Goal: Task Accomplishment & Management: Use online tool/utility

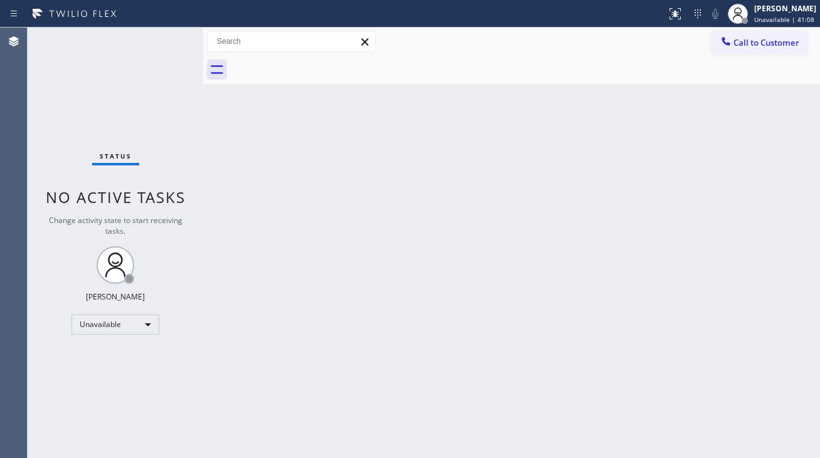
click at [286, 345] on div "Back to Dashboard Change Sender ID Customers Technicians Select a contact Outbo…" at bounding box center [511, 243] width 617 height 431
click at [760, 291] on div "Back to Dashboard Change Sender ID Customers Technicians Select a contact Outbo…" at bounding box center [511, 245] width 617 height 435
click at [417, 238] on div "Back to Dashboard Change Sender ID Customers Technicians Select a contact Outbo…" at bounding box center [511, 245] width 617 height 435
click at [758, 320] on div "Back to Dashboard Change Sender ID Customers Technicians Select a contact Outbo…" at bounding box center [511, 245] width 617 height 435
click at [394, 194] on div "Back to Dashboard Change Sender ID Customers Technicians Select a contact Outbo…" at bounding box center [512, 245] width 618 height 435
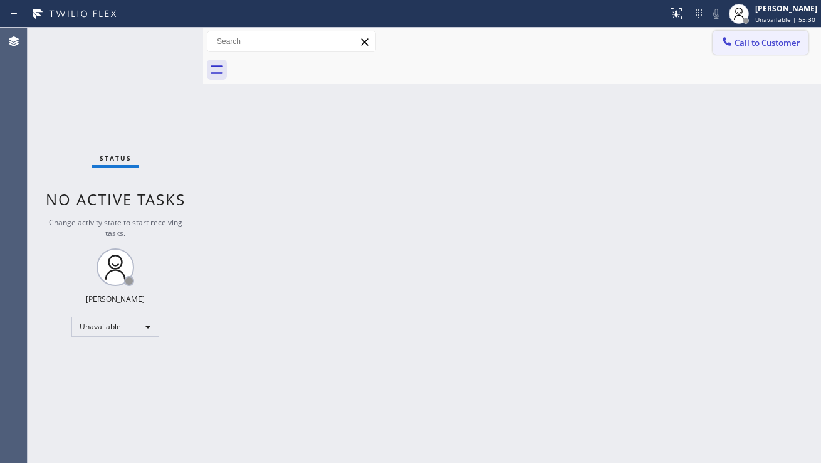
click at [759, 46] on span "Call to Customer" at bounding box center [768, 42] width 66 height 11
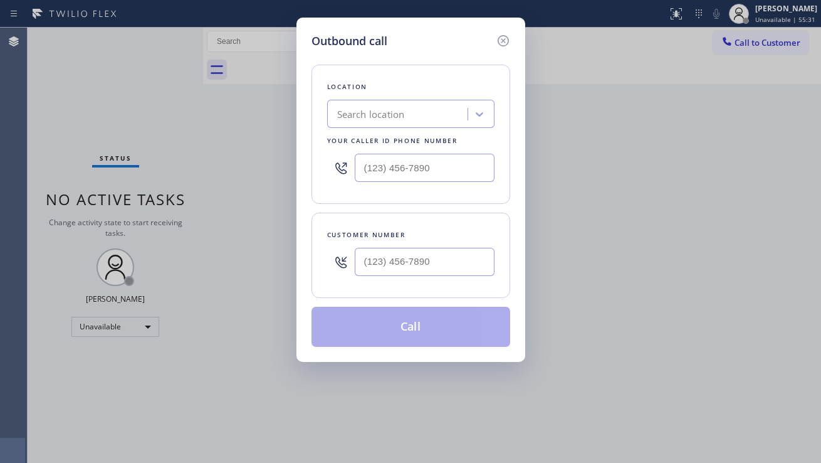
click at [403, 276] on div at bounding box center [425, 261] width 140 height 41
click at [406, 270] on input "text" at bounding box center [425, 262] width 140 height 28
click at [406, 270] on input "(___) ___-____" at bounding box center [425, 262] width 140 height 28
paste input "8664"
click at [362, 263] on input "(___) ___-8664" at bounding box center [425, 262] width 140 height 28
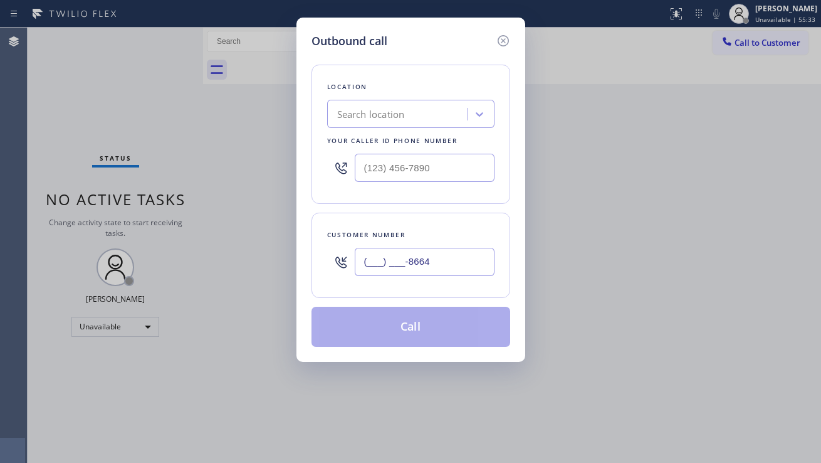
paste input "866) 430-0311"
type input "[PHONE_NUMBER]"
click at [425, 155] on input "(___) ___-____" at bounding box center [425, 168] width 140 height 28
paste input "818) 477-1273"
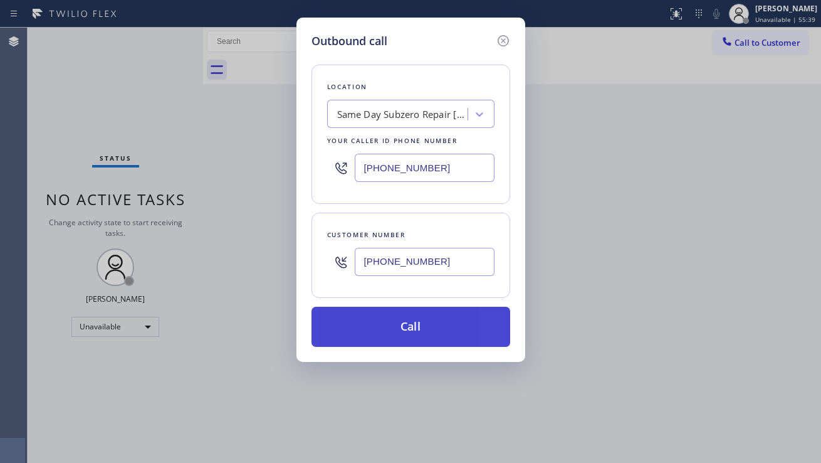
type input "[PHONE_NUMBER]"
click at [403, 328] on button "Call" at bounding box center [411, 327] width 199 height 40
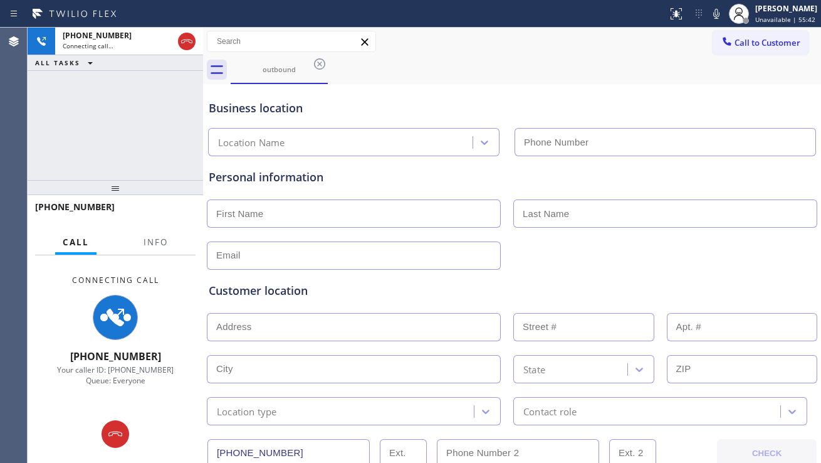
type input "[PHONE_NUMBER]"
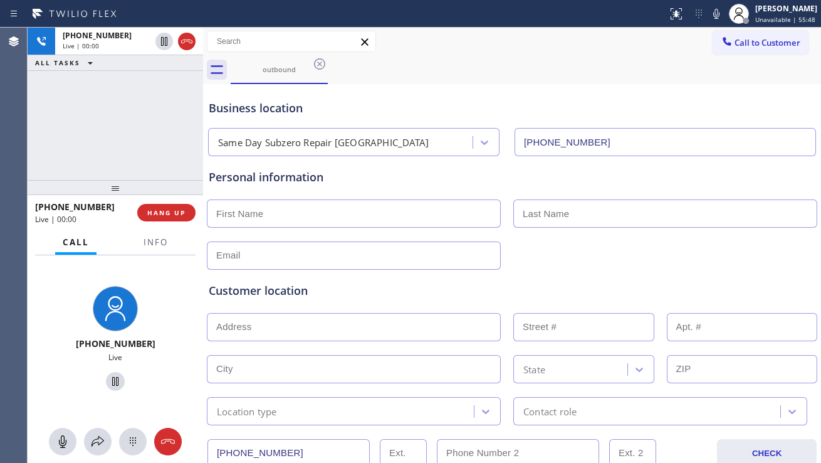
drag, startPoint x: 318, startPoint y: 303, endPoint x: 291, endPoint y: 293, distance: 28.0
click at [318, 303] on div "Customer location >> ADD NEW ADDRESS << + NEW ADDRESS State Location type Conta…" at bounding box center [512, 353] width 607 height 143
click at [175, 209] on span "HANG UP" at bounding box center [166, 212] width 38 height 9
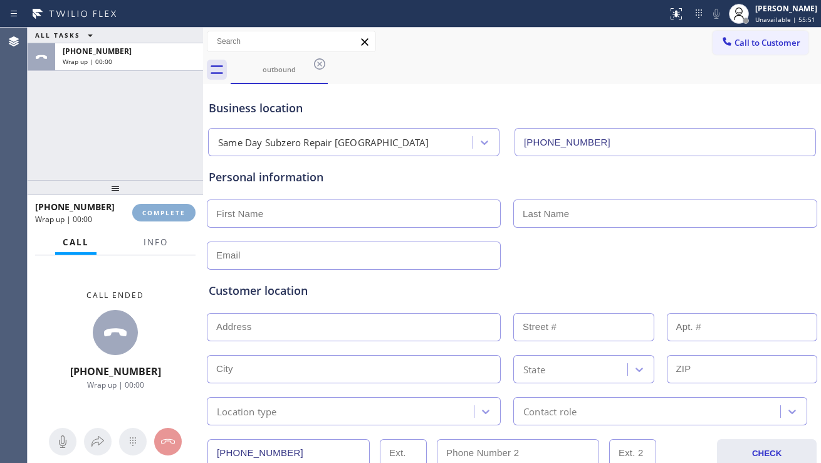
click at [175, 209] on span "COMPLETE" at bounding box center [163, 212] width 43 height 9
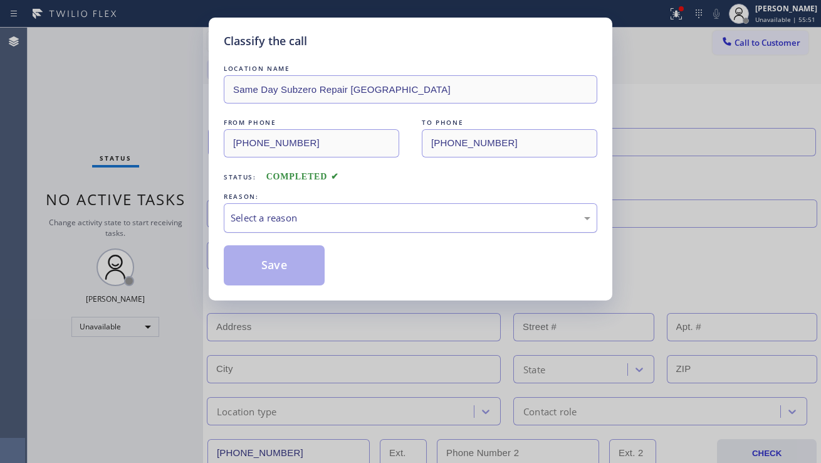
click at [332, 221] on div "Select a reason" at bounding box center [411, 218] width 360 height 14
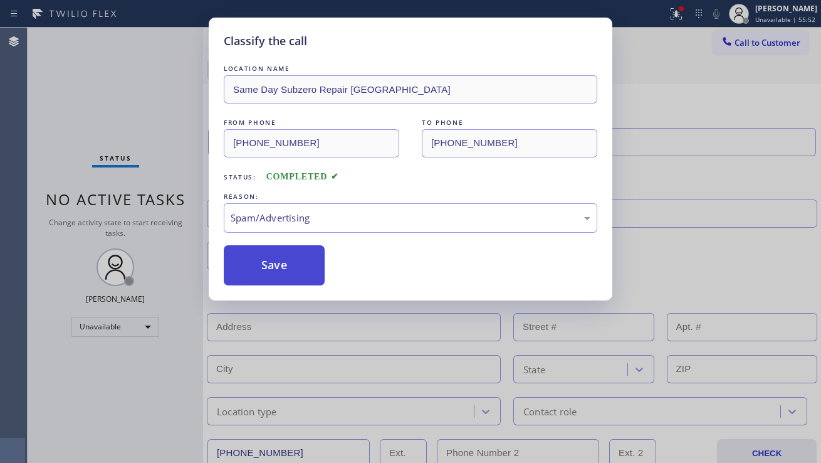
click at [256, 263] on button "Save" at bounding box center [274, 265] width 101 height 40
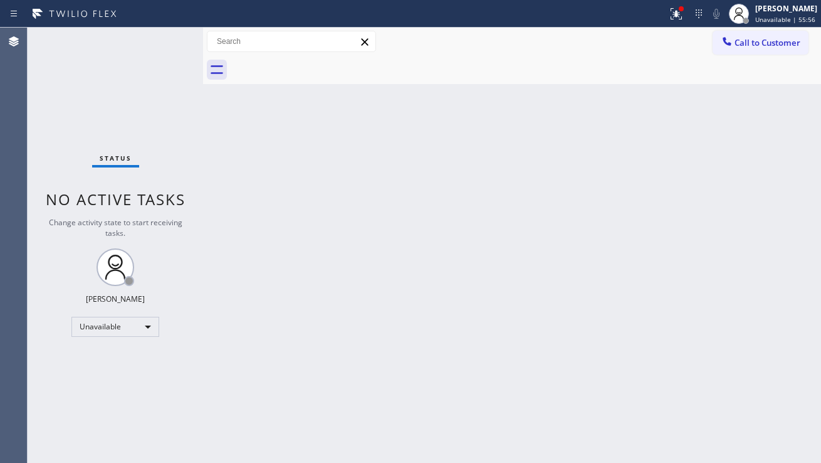
click at [231, 270] on div "Back to Dashboard Change Sender ID Customers Technicians Select a contact Outbo…" at bounding box center [512, 245] width 618 height 435
click at [321, 248] on div "Back to Dashboard Change Sender ID Customers Technicians Select a contact Outbo…" at bounding box center [512, 245] width 618 height 435
click at [663, 19] on div at bounding box center [677, 13] width 28 height 15
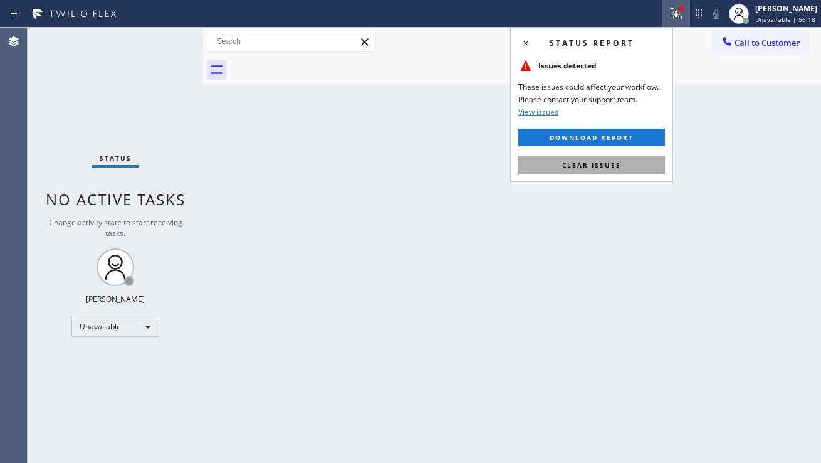
click at [590, 169] on button "Clear issues" at bounding box center [591, 165] width 147 height 18
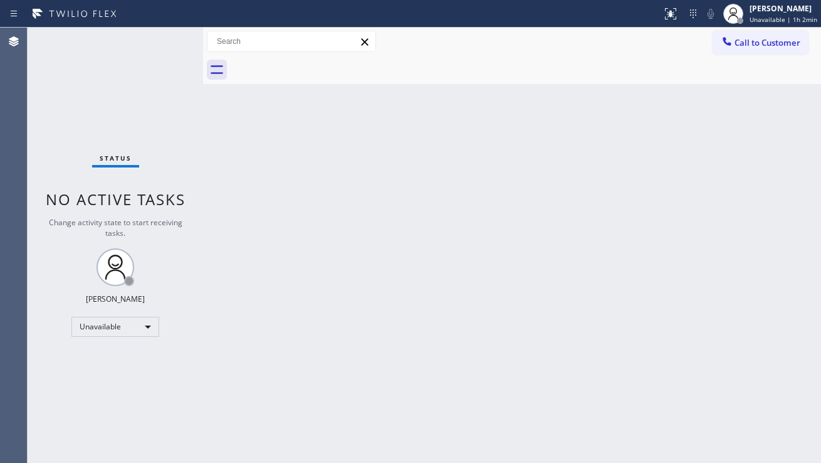
click at [294, 121] on div "Back to Dashboard Change Sender ID Customers Technicians Select a contact Outbo…" at bounding box center [512, 245] width 618 height 435
click at [744, 302] on div "Back to Dashboard Change Sender ID Customers Technicians Select a contact Outbo…" at bounding box center [512, 245] width 618 height 435
click at [739, 51] on button "Call to Customer" at bounding box center [761, 43] width 96 height 24
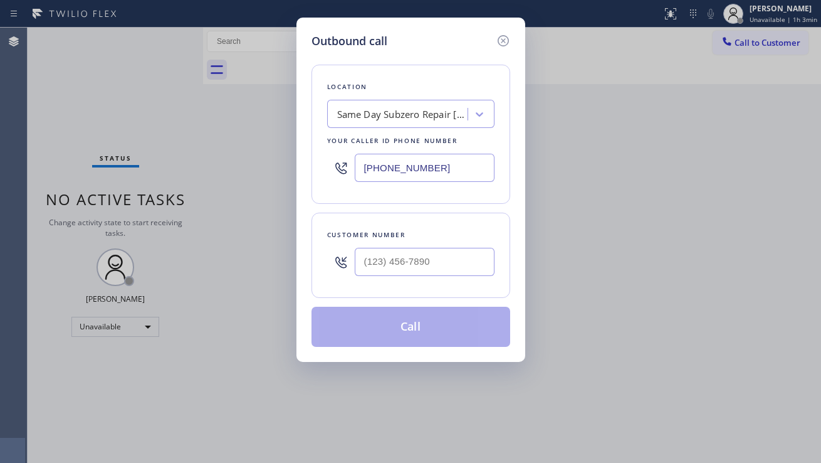
click at [327, 444] on div "Outbound call Location Same Day Subzero Repair [GEOGRAPHIC_DATA] Your caller id…" at bounding box center [410, 231] width 821 height 463
click at [757, 370] on div "Outbound call Location Same Day Subzero Repair [GEOGRAPHIC_DATA] Your caller id…" at bounding box center [410, 231] width 821 height 463
drag, startPoint x: 703, startPoint y: 290, endPoint x: 587, endPoint y: 295, distance: 115.4
click at [703, 290] on div "Outbound call Location Same Day Subzero Repair [GEOGRAPHIC_DATA] Your caller id…" at bounding box center [410, 231] width 821 height 463
click at [386, 255] on input "(___) ___-____" at bounding box center [425, 262] width 140 height 28
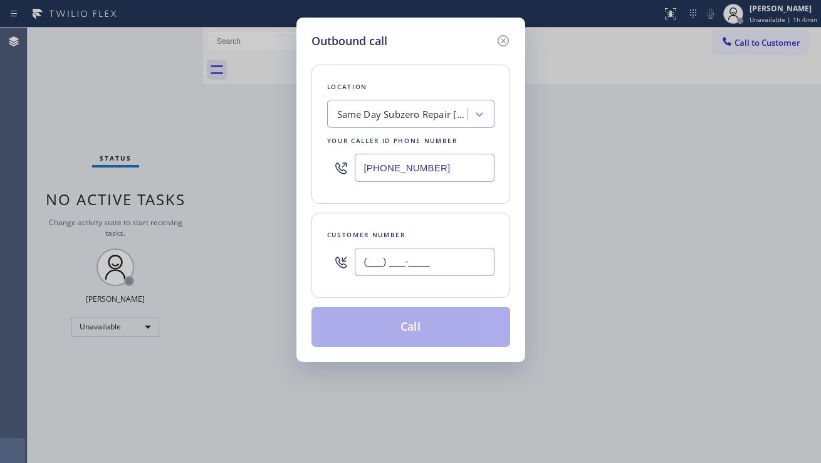
paste input "480) 954-1211"
type input "[PHONE_NUMBER]"
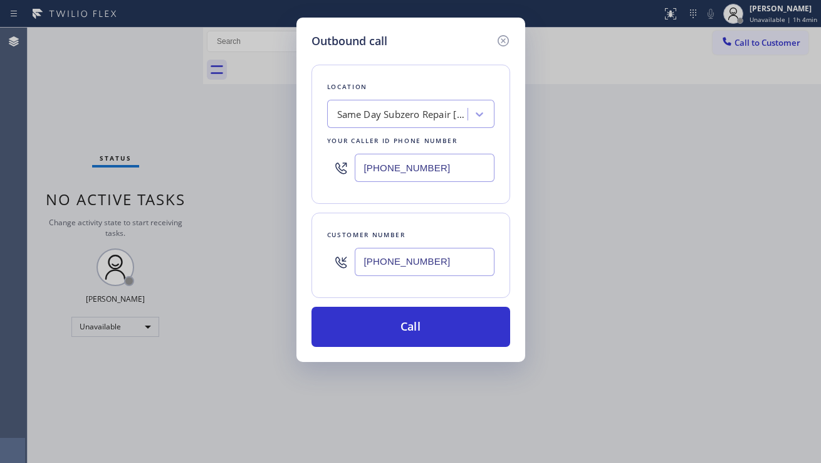
click at [676, 305] on div "Outbound call Location Same Day Subzero Repair [GEOGRAPHIC_DATA] Your caller id…" at bounding box center [410, 231] width 821 height 463
click at [363, 119] on div "Same Day Subzero Repair [GEOGRAPHIC_DATA]" at bounding box center [403, 114] width 132 height 14
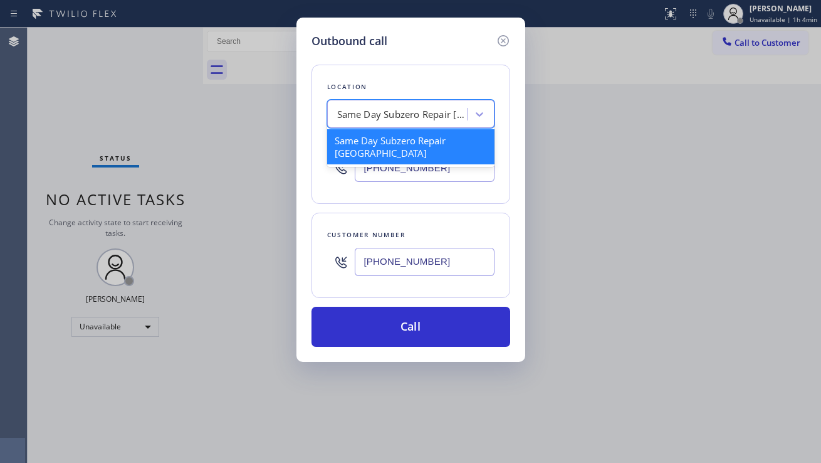
paste input "E Appliance Repair & HVAC [GEOGRAPHIC_DATA]"
type input "E Appliance Repair & HVAC [GEOGRAPHIC_DATA]"
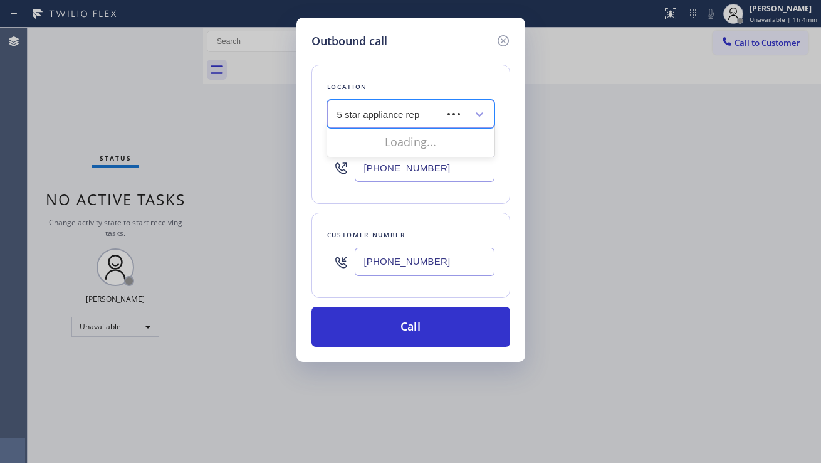
type input "5 star appliance repa"
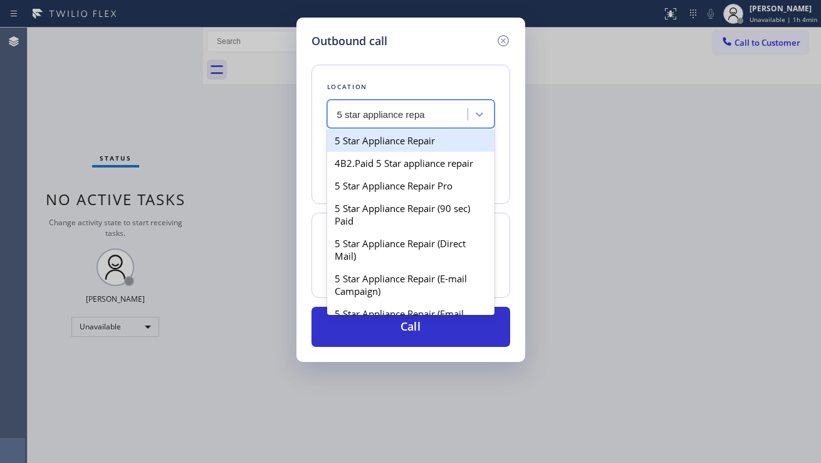
click at [380, 142] on div "5 Star Appliance Repair" at bounding box center [410, 140] width 167 height 23
type input "[PHONE_NUMBER]"
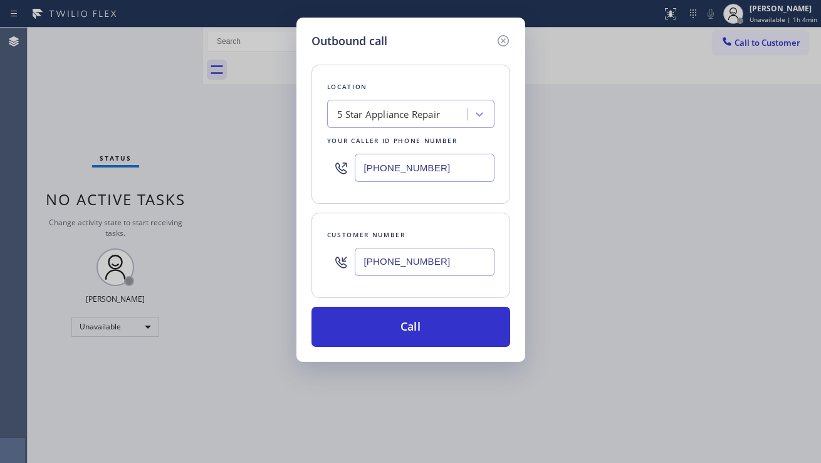
click at [739, 336] on div "Outbound call Location 5 Star Appliance Repair Your caller id phone number [PHO…" at bounding box center [410, 231] width 821 height 463
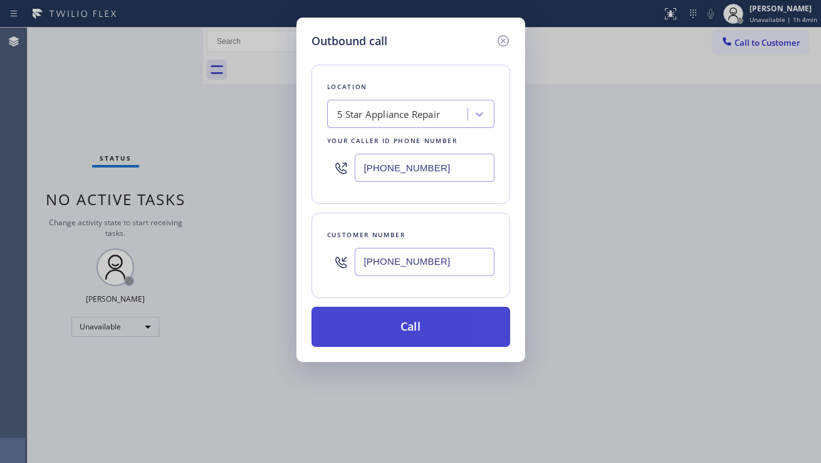
click at [421, 320] on button "Call" at bounding box center [411, 327] width 199 height 40
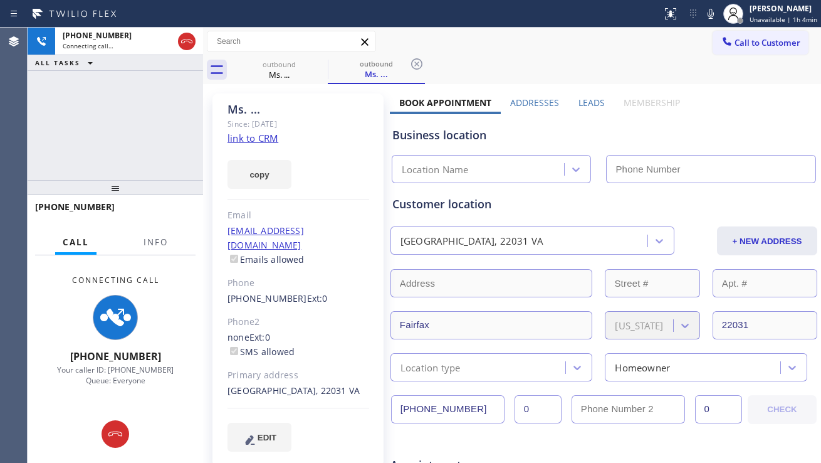
click at [590, 108] on label "Leads" at bounding box center [592, 103] width 26 height 12
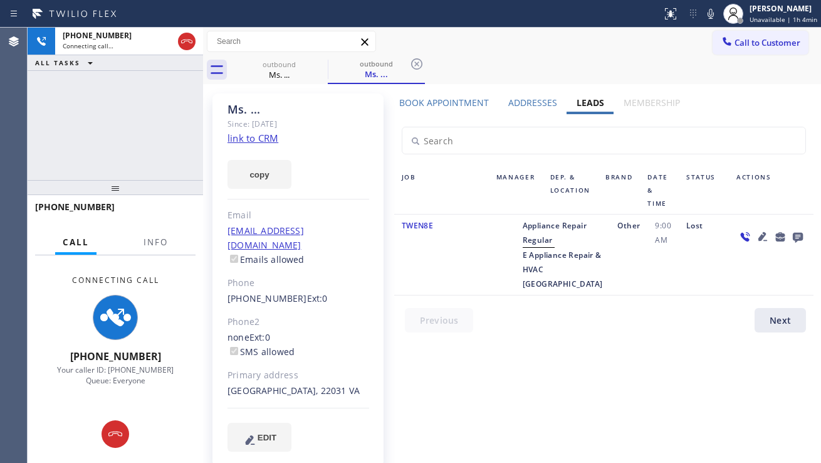
click at [766, 238] on icon at bounding box center [762, 236] width 15 height 15
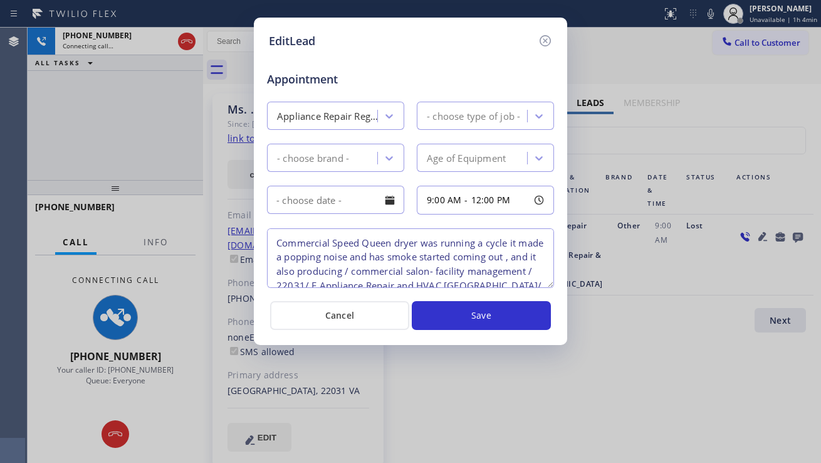
type textarea "Commercial Speed Queen dryer was running a cycle it made a popping noise and ha…"
click at [544, 39] on icon at bounding box center [545, 40] width 11 height 11
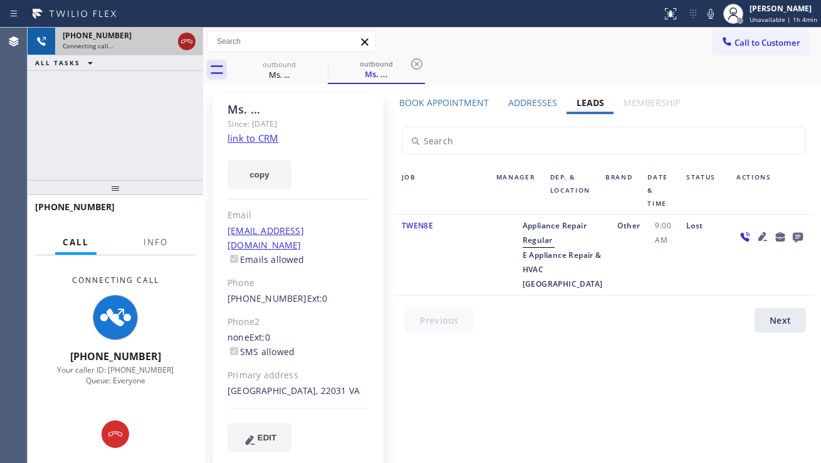
click at [187, 38] on icon at bounding box center [186, 41] width 15 height 15
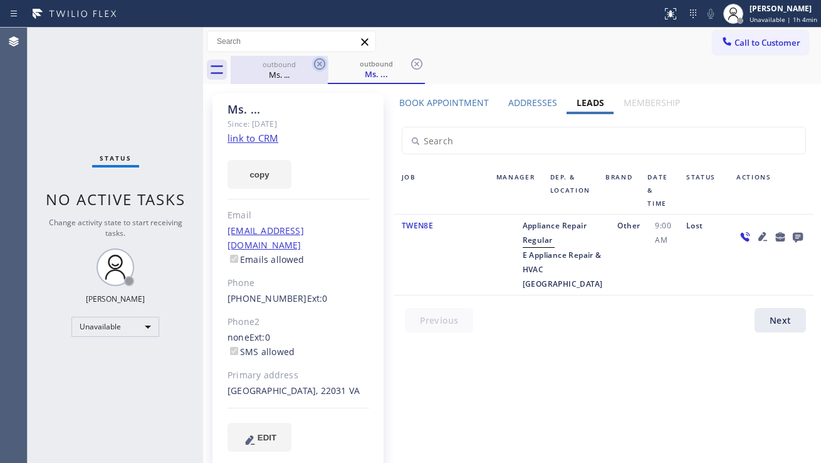
click at [318, 56] on icon at bounding box center [319, 63] width 15 height 15
click at [409, 56] on icon at bounding box center [416, 63] width 15 height 15
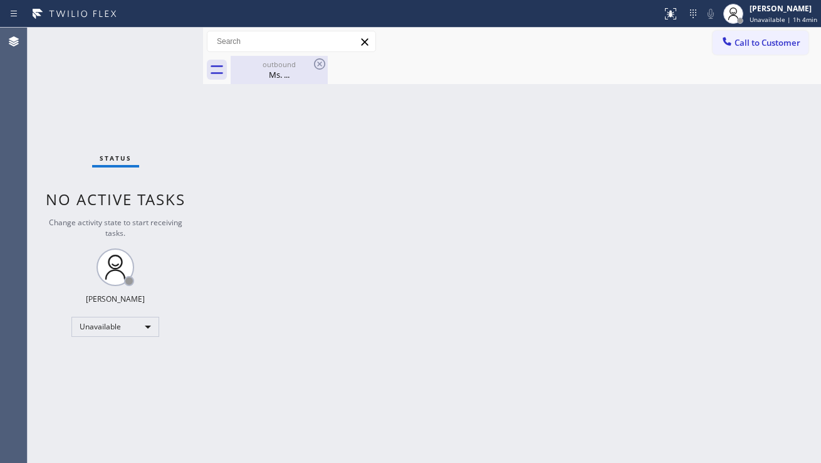
click at [318, 80] on div "Ms. ..." at bounding box center [279, 74] width 95 height 11
click at [798, 303] on div "Back to Dashboard Change Sender ID Customers Technicians Select a contact Outbo…" at bounding box center [512, 245] width 618 height 435
drag, startPoint x: 714, startPoint y: 339, endPoint x: 692, endPoint y: 335, distance: 22.3
click at [714, 339] on div "Back to Dashboard Change Sender ID Customers Technicians Select a contact Outbo…" at bounding box center [512, 245] width 618 height 435
click at [394, 223] on div "Back to Dashboard Change Sender ID Customers Technicians Select a contact Outbo…" at bounding box center [512, 245] width 618 height 435
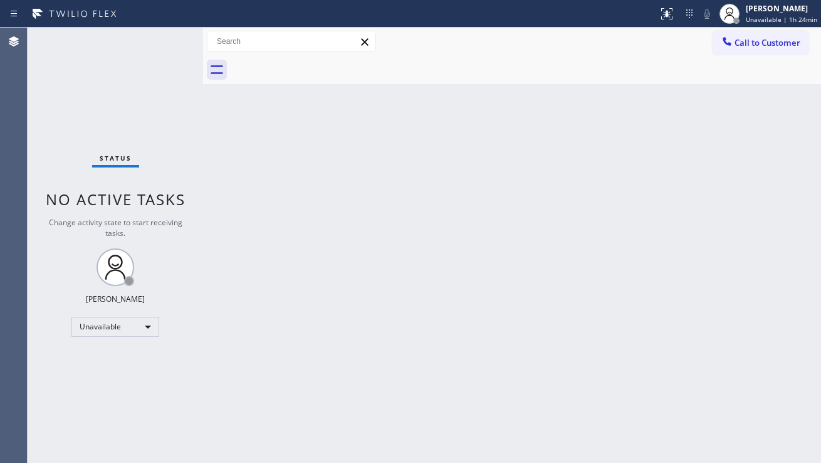
drag, startPoint x: 718, startPoint y: 365, endPoint x: 706, endPoint y: 365, distance: 12.5
click at [718, 365] on div "Back to Dashboard Change Sender ID Customers Technicians Select a contact Outbo…" at bounding box center [512, 245] width 618 height 435
click at [419, 162] on div "Back to Dashboard Change Sender ID Customers Technicians Select a contact Outbo…" at bounding box center [512, 245] width 618 height 435
drag, startPoint x: 63, startPoint y: 411, endPoint x: 102, endPoint y: 414, distance: 38.9
click at [63, 411] on div "Status No active tasks Change activity state to start receiving tasks. [PERSON_…" at bounding box center [116, 245] width 176 height 435
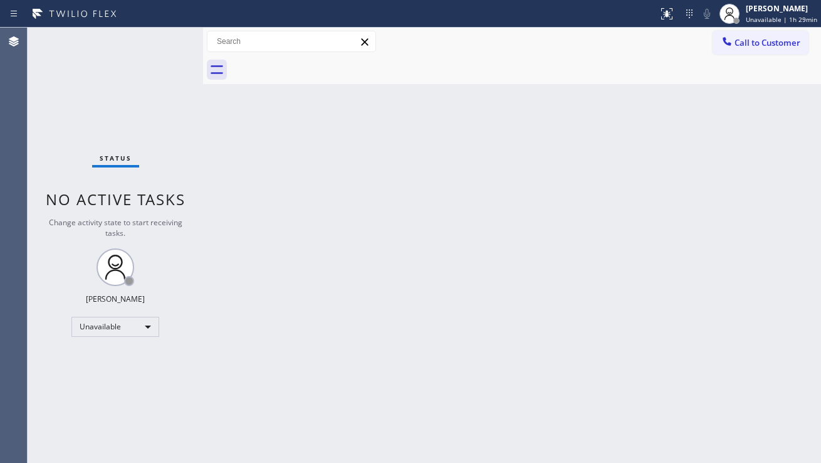
click at [458, 198] on div "Back to Dashboard Change Sender ID Customers Technicians Select a contact Outbo…" at bounding box center [512, 245] width 618 height 435
click at [115, 113] on div "Status No active tasks Change activity state to start receiving tasks. [PERSON_…" at bounding box center [116, 245] width 176 height 435
click at [708, 308] on div "Back to Dashboard Change Sender ID Customers Technicians Select a contact Outbo…" at bounding box center [512, 245] width 618 height 435
click at [353, 234] on div "Back to Dashboard Change Sender ID Customers Technicians Select a contact Outbo…" at bounding box center [512, 245] width 618 height 435
click at [752, 46] on span "Call to Customer" at bounding box center [768, 42] width 66 height 11
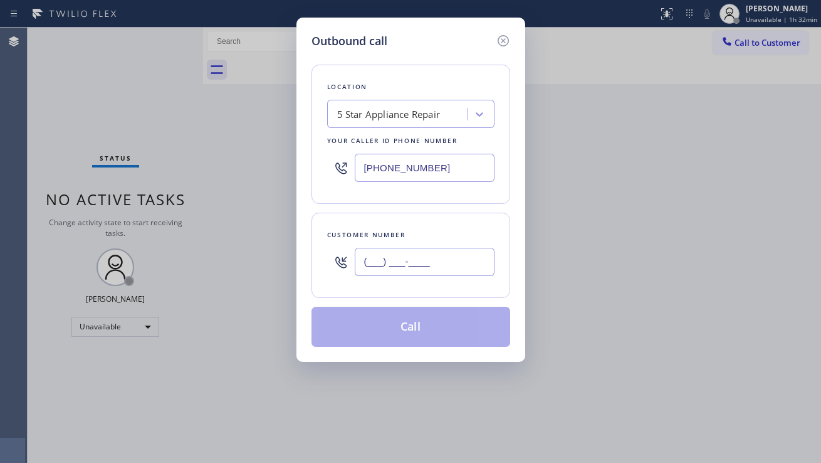
click at [430, 251] on input "(___) ___-____" at bounding box center [425, 262] width 140 height 28
paste input "425) 765-4347"
type input "[PHONE_NUMBER]"
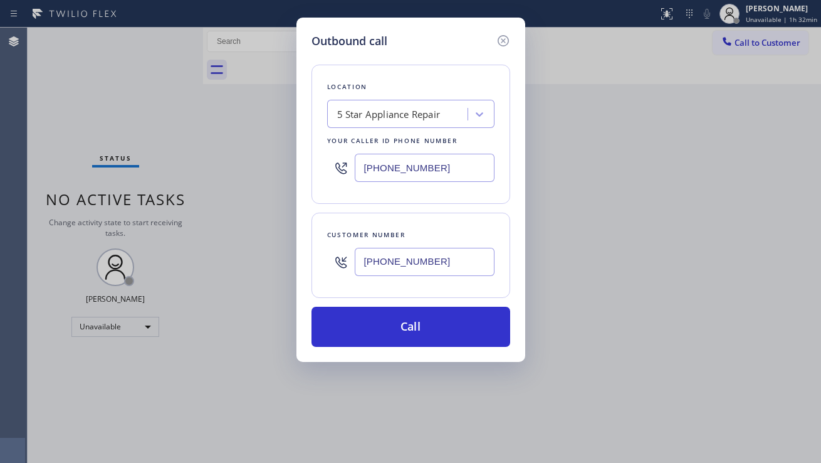
drag, startPoint x: 444, startPoint y: 159, endPoint x: 312, endPoint y: 173, distance: 132.4
click at [312, 173] on div "Location 5 Star Appliance Repair Your caller id phone number [PHONE_NUMBER]" at bounding box center [411, 134] width 199 height 139
paste input "206) 203-6067"
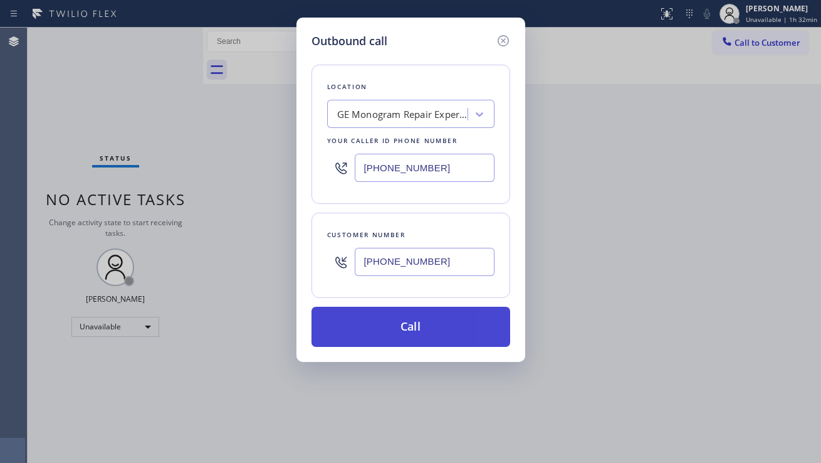
type input "[PHONE_NUMBER]"
click at [412, 318] on button "Call" at bounding box center [411, 327] width 199 height 40
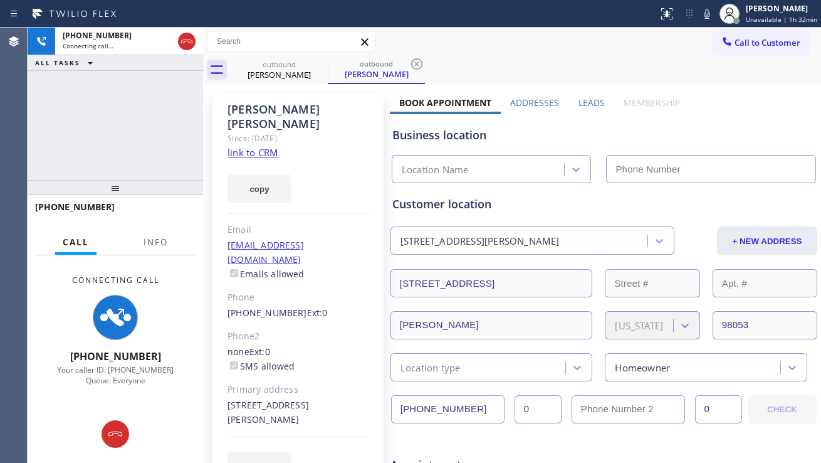
click at [585, 105] on label "Leads" at bounding box center [592, 103] width 26 height 12
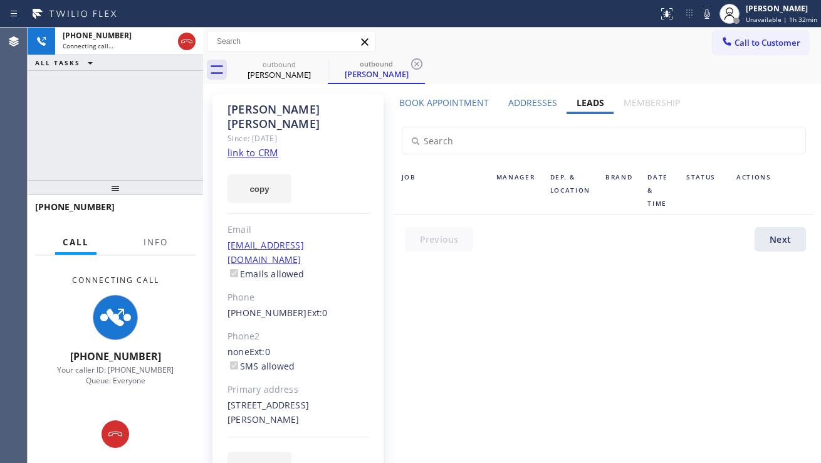
click at [449, 103] on label "Book Appointment" at bounding box center [444, 103] width 90 height 12
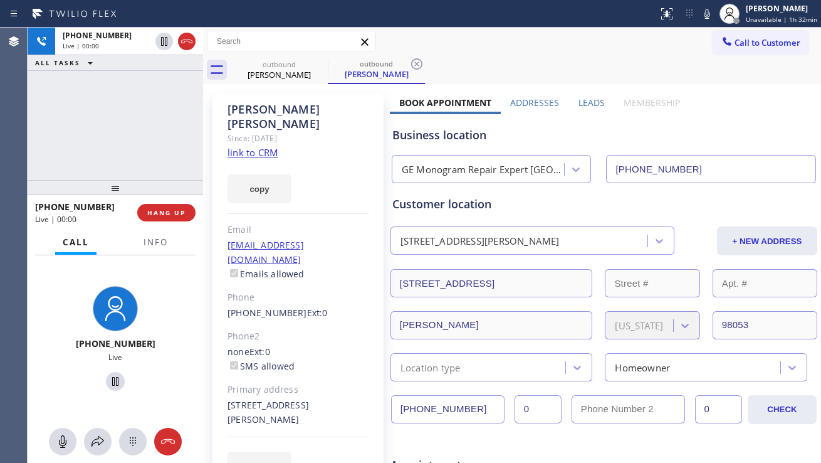
click at [580, 102] on label "Leads" at bounding box center [592, 103] width 26 height 12
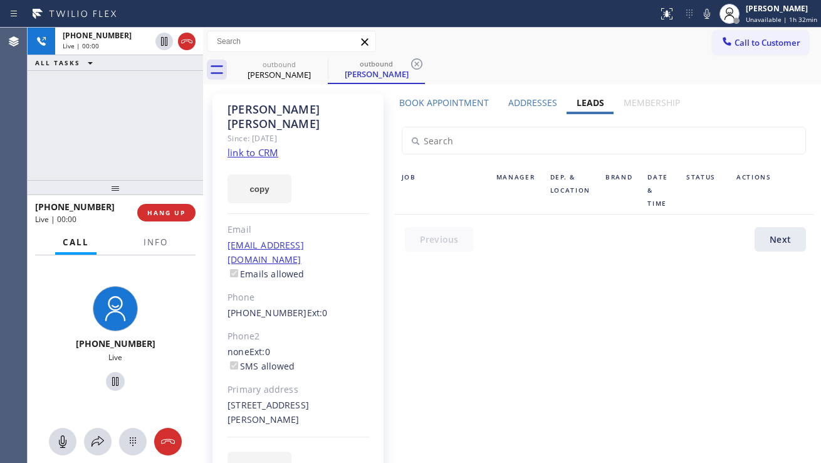
click at [261, 146] on link "link to CRM" at bounding box center [253, 152] width 51 height 13
click at [172, 208] on span "HANG UP" at bounding box center [166, 212] width 38 height 9
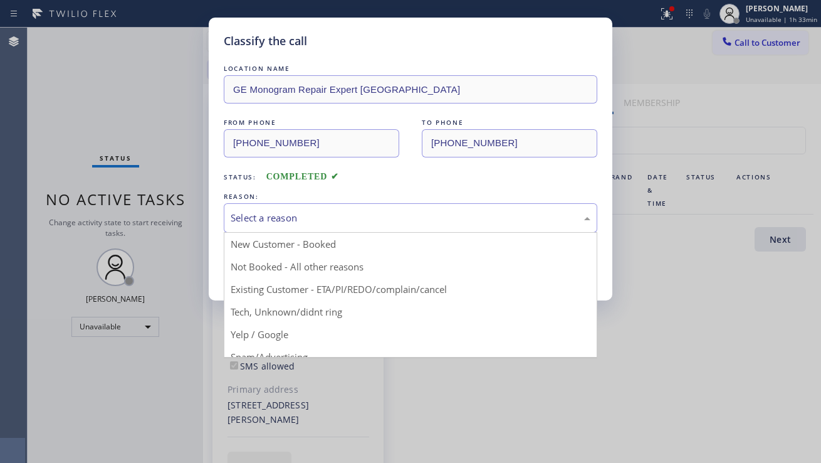
click at [365, 224] on div "Select a reason" at bounding box center [411, 218] width 360 height 14
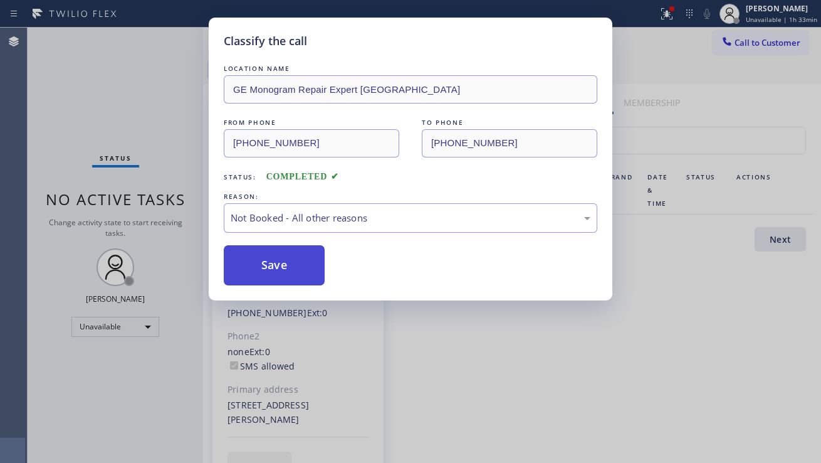
click at [249, 265] on button "Save" at bounding box center [274, 265] width 101 height 40
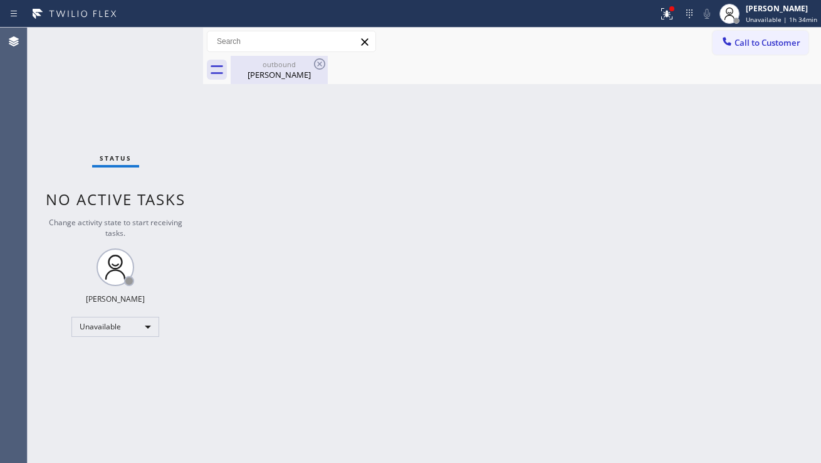
drag, startPoint x: 385, startPoint y: 188, endPoint x: 251, endPoint y: 61, distance: 184.4
click at [385, 187] on div "Back to Dashboard Change Sender ID Customers Technicians Select a contact Outbo…" at bounding box center [512, 245] width 618 height 435
click at [275, 63] on div "outbound" at bounding box center [279, 64] width 95 height 9
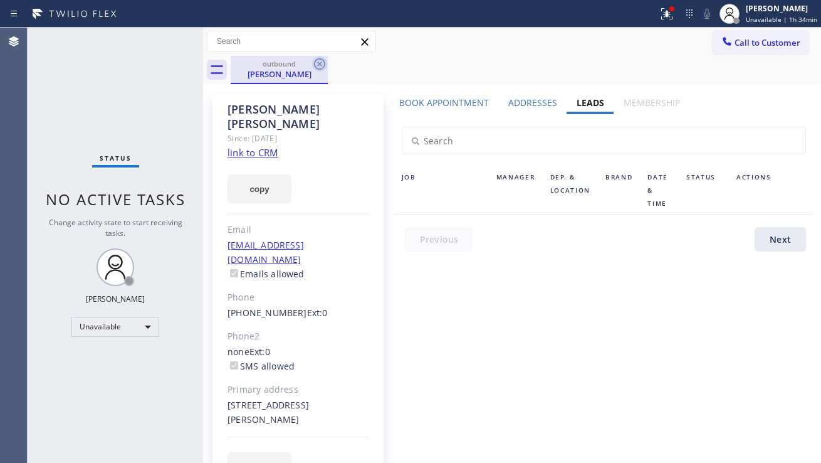
click at [314, 63] on icon at bounding box center [319, 63] width 15 height 15
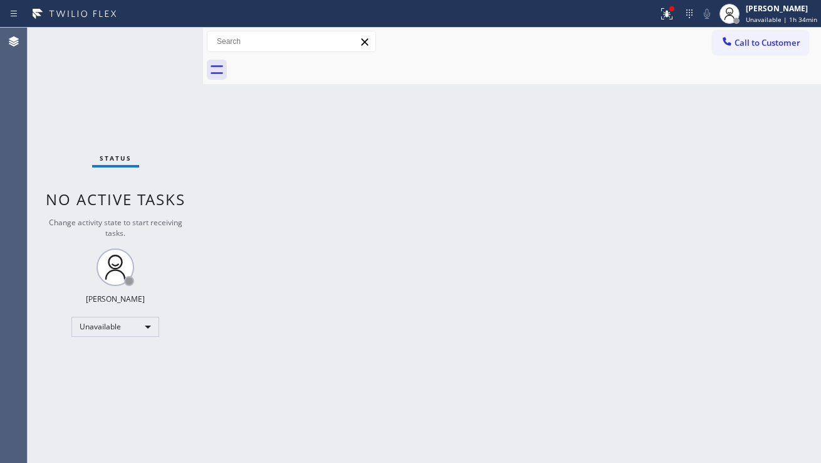
click at [354, 186] on div "Back to Dashboard Change Sender ID Customers Technicians Select a contact Outbo…" at bounding box center [512, 245] width 618 height 435
click at [333, 276] on div "Back to Dashboard Change Sender ID Customers Technicians Select a contact Outbo…" at bounding box center [512, 245] width 618 height 435
drag, startPoint x: 722, startPoint y: 295, endPoint x: 690, endPoint y: 307, distance: 34.7
click at [722, 295] on div "Back to Dashboard Change Sender ID Customers Technicians Select a contact Outbo…" at bounding box center [512, 245] width 618 height 435
click at [407, 300] on div "Back to Dashboard Change Sender ID Customers Technicians Select a contact Outbo…" at bounding box center [512, 245] width 618 height 435
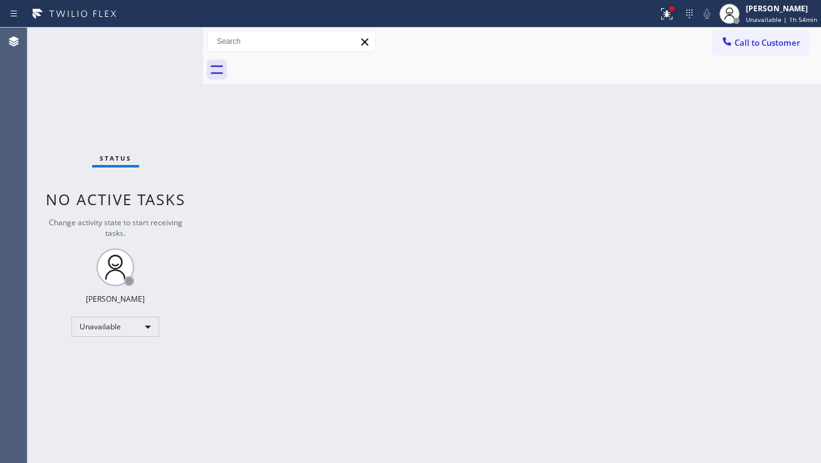
click at [714, 298] on div "Back to Dashboard Change Sender ID Customers Technicians Select a contact Outbo…" at bounding box center [512, 245] width 618 height 435
click at [762, 43] on span "Call to Customer" at bounding box center [768, 42] width 66 height 11
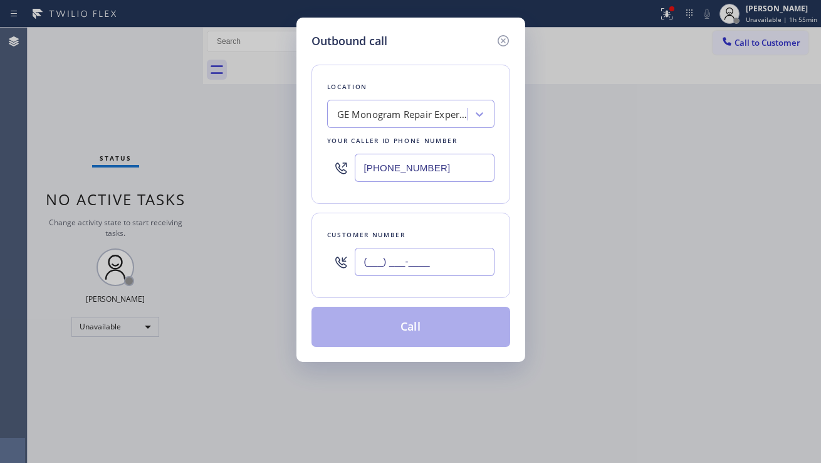
click at [386, 253] on input "(___) ___-____" at bounding box center [425, 262] width 140 height 28
paste input "403) 862-6233"
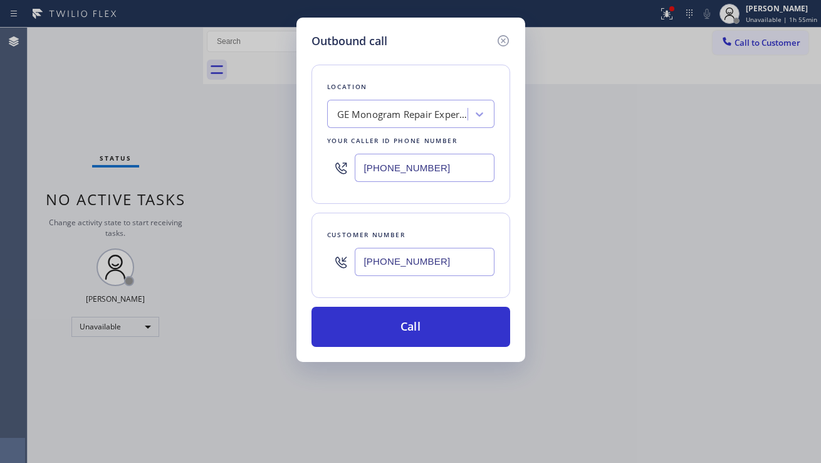
type input "[PHONE_NUMBER]"
drag, startPoint x: 479, startPoint y: 157, endPoint x: 297, endPoint y: 152, distance: 181.9
click at [297, 152] on div "Outbound call Location GE Monogram Repair Expert [GEOGRAPHIC_DATA] Your caller …" at bounding box center [410, 190] width 229 height 344
paste input "888) 859-4448"
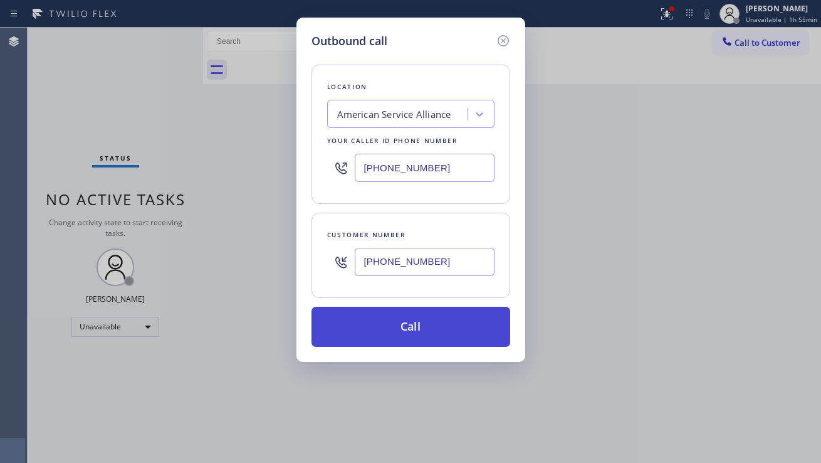
type input "[PHONE_NUMBER]"
click at [436, 322] on button "Call" at bounding box center [411, 327] width 199 height 40
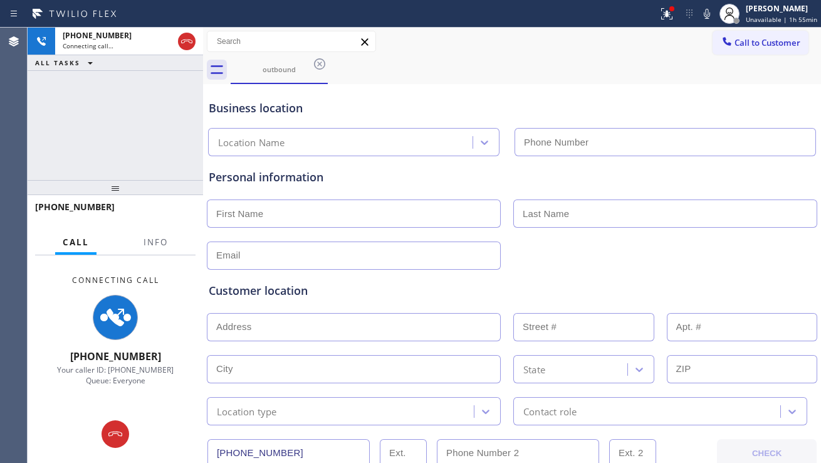
type input "[PHONE_NUMBER]"
click at [104, 155] on div "[PHONE_NUMBER] Connecting call… ALL TASKS ALL TASKS ACTIVE TASKS TASKS IN WRAP …" at bounding box center [116, 104] width 176 height 152
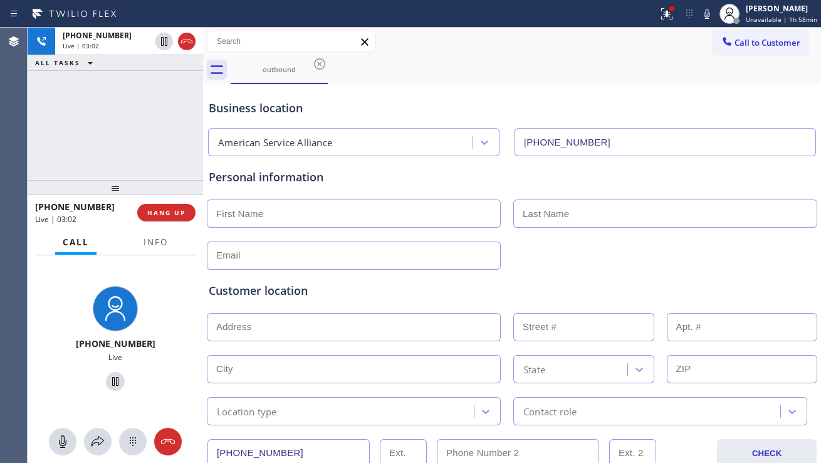
drag, startPoint x: 747, startPoint y: 259, endPoint x: 728, endPoint y: 266, distance: 20.0
click at [747, 259] on div at bounding box center [512, 254] width 613 height 31
click at [288, 207] on input "text" at bounding box center [354, 213] width 294 height 28
paste input "[PERSON_NAME]"
click at [219, 218] on input "[PERSON_NAME]" at bounding box center [354, 213] width 294 height 28
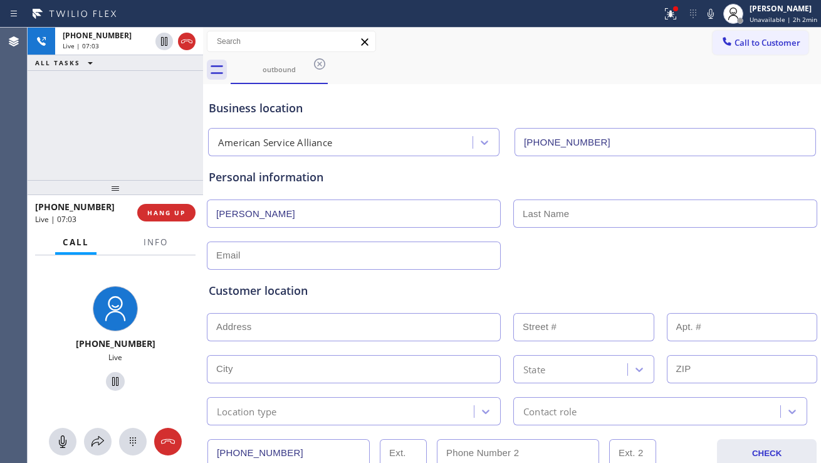
type input "[PERSON_NAME]"
click at [532, 213] on input "text" at bounding box center [665, 213] width 304 height 28
type input "[PERSON_NAME]"
click at [172, 206] on button "HANG UP" at bounding box center [166, 213] width 58 height 18
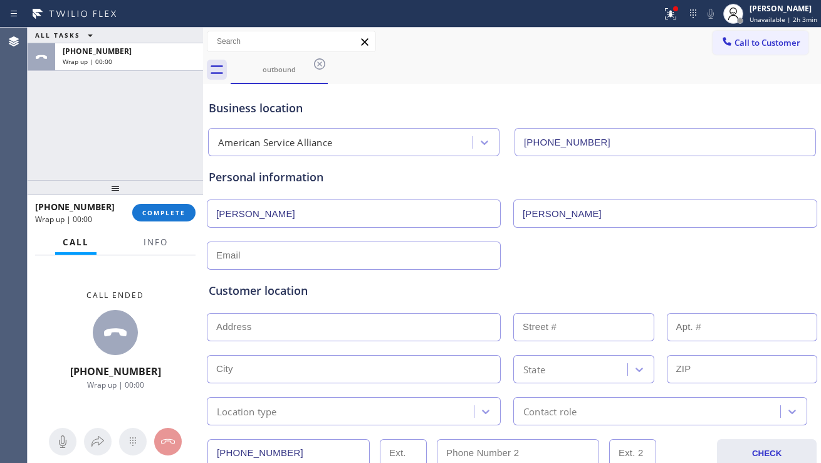
click at [325, 256] on input "text" at bounding box center [354, 255] width 294 height 28
paste input "[EMAIL_ADDRESS][PERSON_NAME][DOMAIN_NAME]"
type input "[EMAIL_ADDRESS][PERSON_NAME][DOMAIN_NAME]"
click at [273, 325] on input "text" at bounding box center [354, 327] width 294 height 28
paste input "[STREET_ADDRESS]"
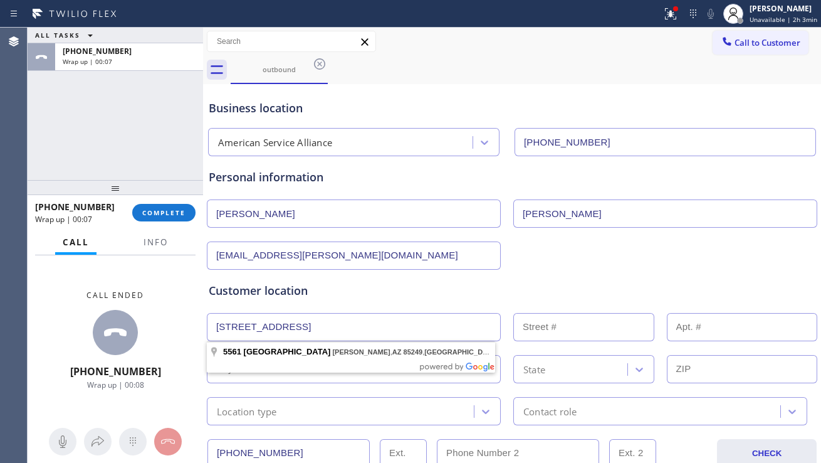
type input "[STREET_ADDRESS]"
type input "5561"
type input "[PERSON_NAME]"
type input "85249"
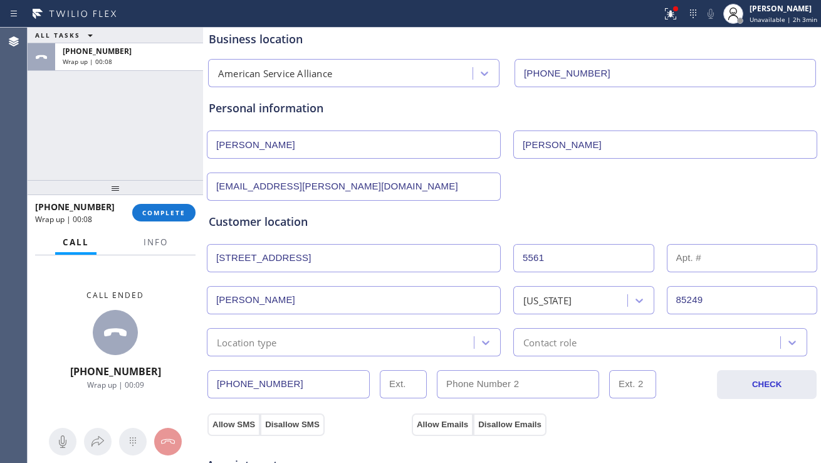
scroll to position [188, 0]
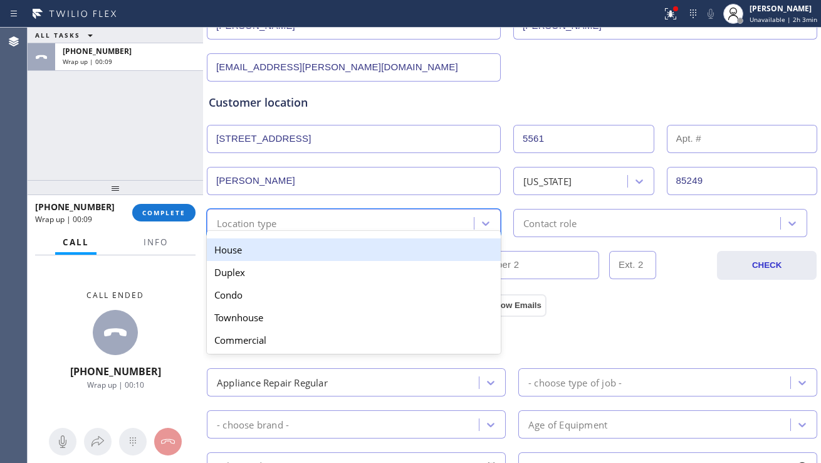
click at [399, 229] on div "Location type" at bounding box center [342, 223] width 263 height 22
drag, startPoint x: 380, startPoint y: 244, endPoint x: 392, endPoint y: 241, distance: 11.7
click at [381, 243] on div "House" at bounding box center [354, 249] width 294 height 23
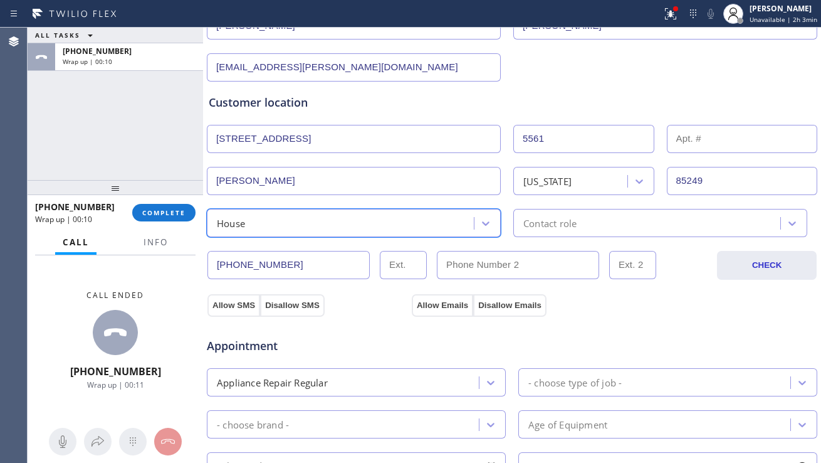
click at [535, 227] on div "Contact role" at bounding box center [549, 223] width 53 height 14
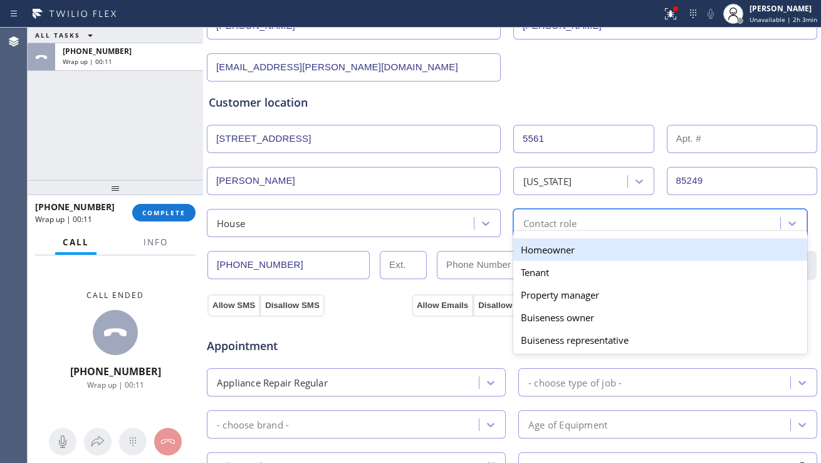
click at [534, 250] on div "Homeowner" at bounding box center [660, 249] width 294 height 23
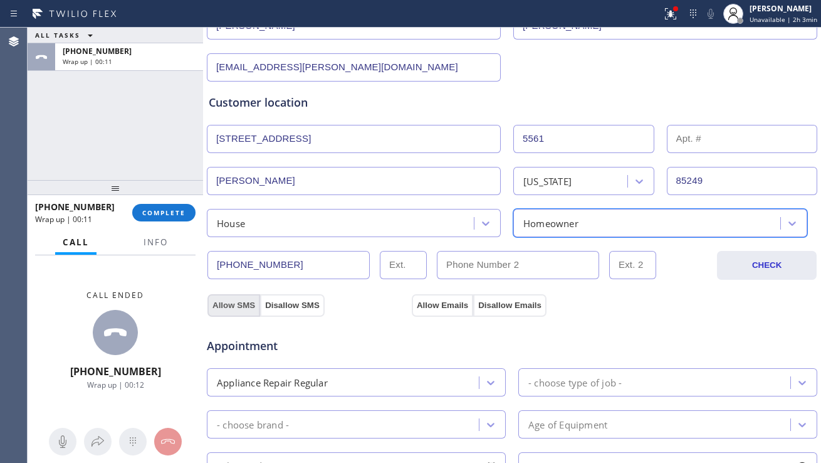
click at [244, 303] on button "Allow SMS" at bounding box center [233, 305] width 53 height 23
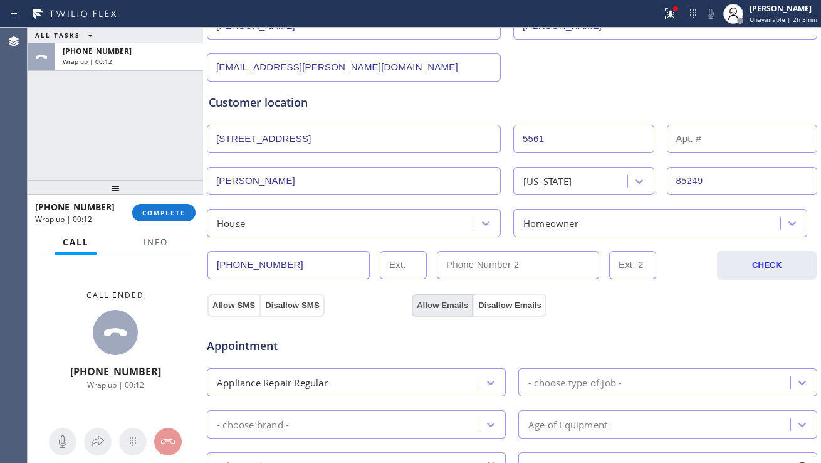
click at [419, 306] on button "Allow Emails" at bounding box center [442, 305] width 61 height 23
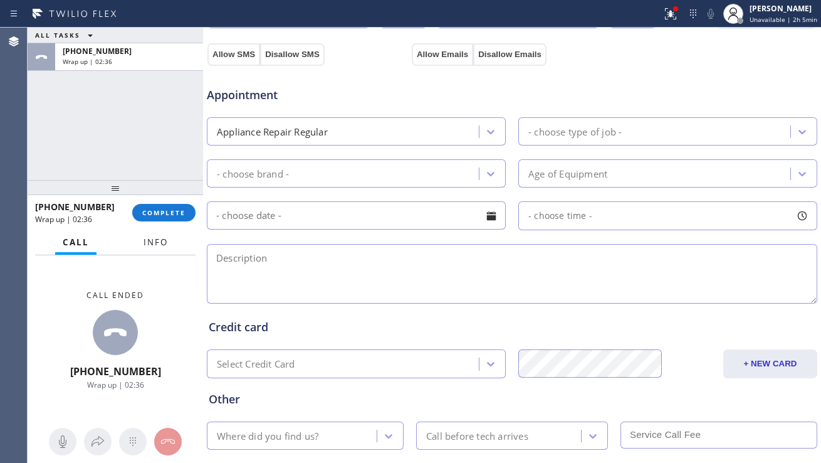
click at [163, 242] on span "Info" at bounding box center [156, 241] width 24 height 11
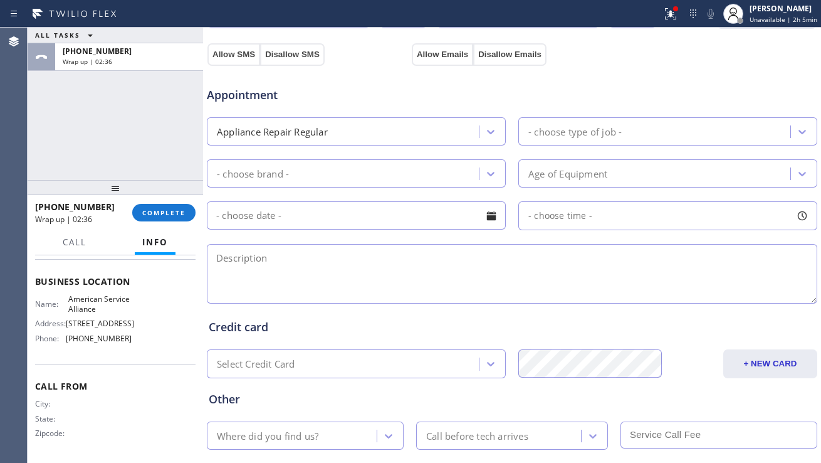
scroll to position [167, 0]
drag, startPoint x: 66, startPoint y: 286, endPoint x: 120, endPoint y: 299, distance: 56.0
click at [120, 299] on div "Name: American Service Alliance" at bounding box center [83, 303] width 97 height 19
copy span "American Service Alliance"
click at [384, 249] on textarea at bounding box center [512, 274] width 611 height 60
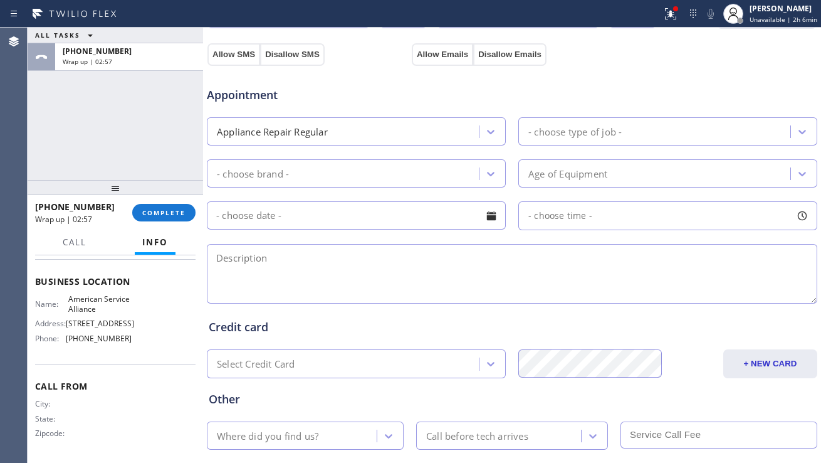
paste textarea "2-5 | $38+38 | kitchenaid dishwasher | model # kdpe234gpso | circulation pump w…"
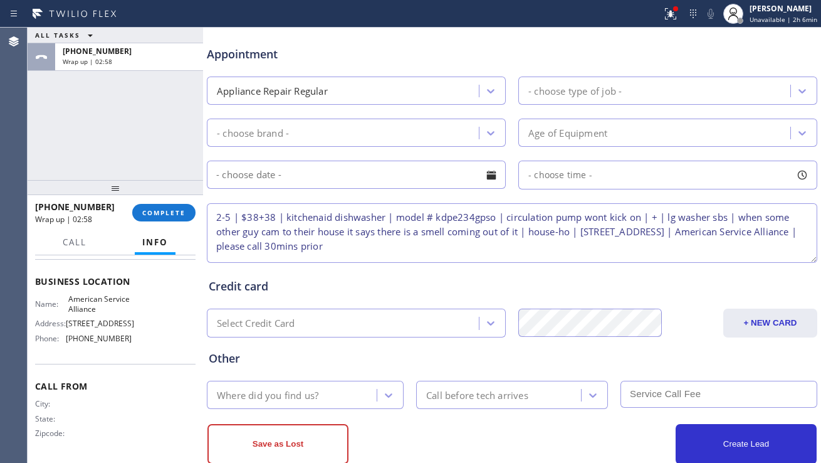
scroll to position [501, 0]
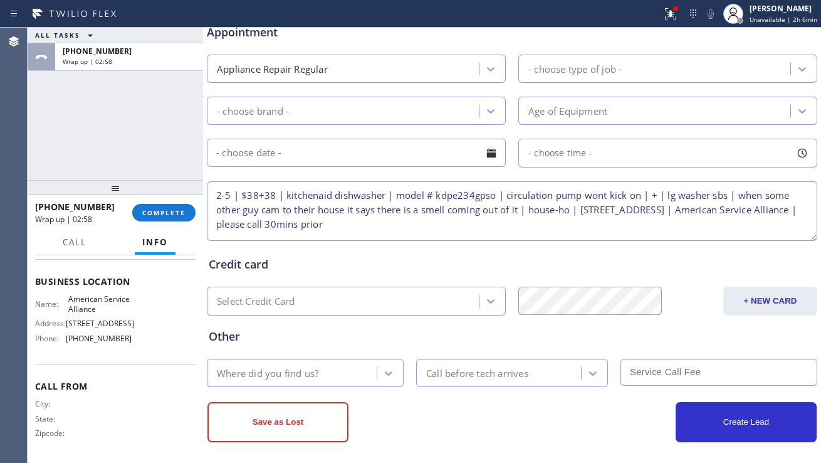
type textarea "2-5 | $38+38 | kitchenaid dishwasher | model # kdpe234gpso | circulation pump w…"
click at [332, 369] on div "Where did you find us?" at bounding box center [294, 373] width 166 height 22
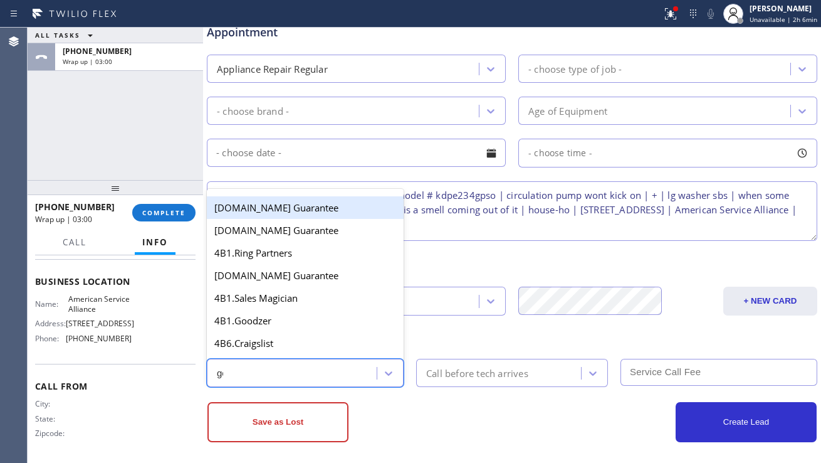
type input "goog"
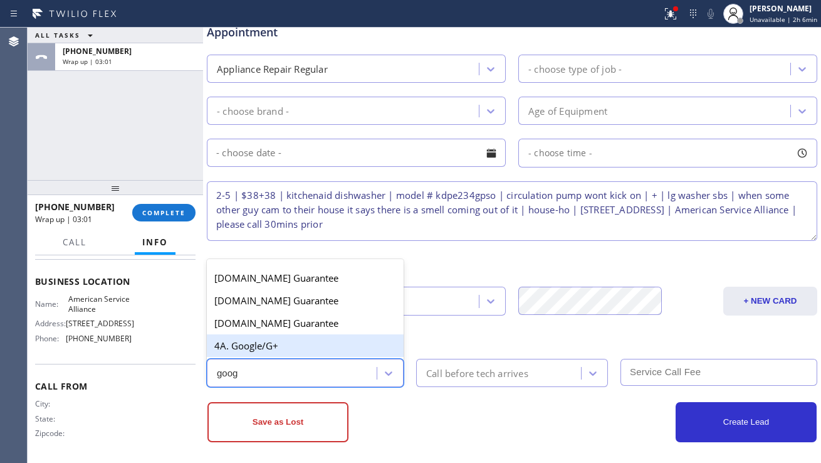
click at [349, 339] on div "4A. Google/G+" at bounding box center [305, 345] width 197 height 23
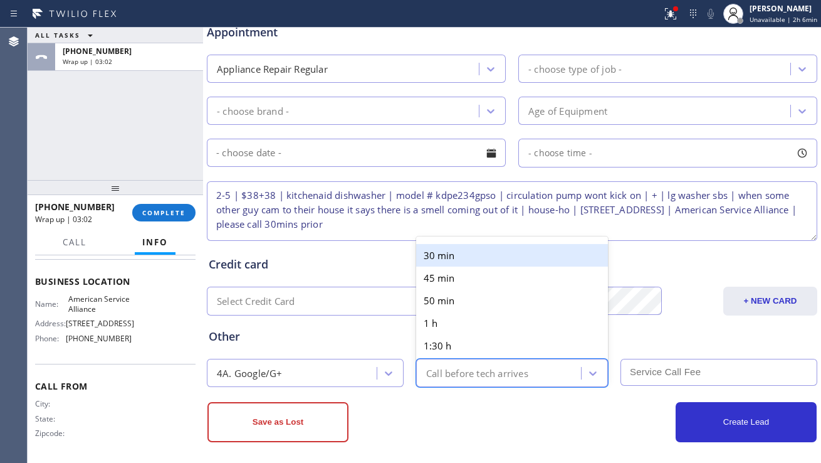
click at [430, 372] on div "Call before tech arrives" at bounding box center [477, 372] width 102 height 14
click at [463, 256] on div "30 min" at bounding box center [512, 255] width 192 height 23
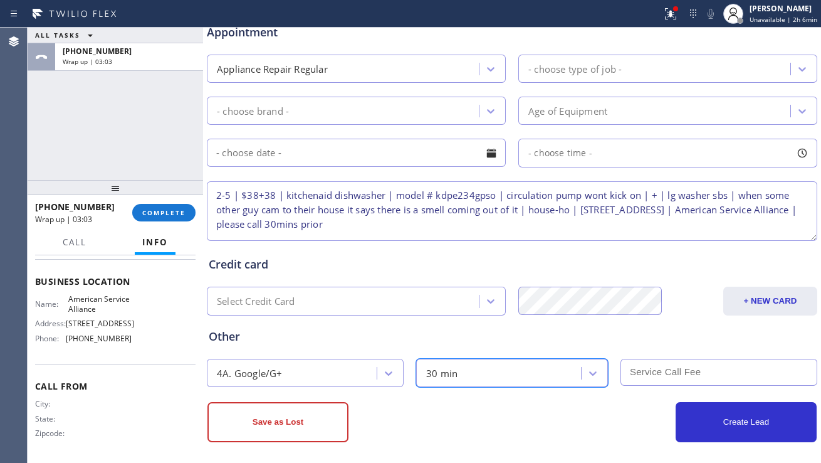
click at [639, 365] on input "text" at bounding box center [719, 372] width 197 height 27
type input "38+38"
click at [490, 154] on div at bounding box center [491, 152] width 21 height 21
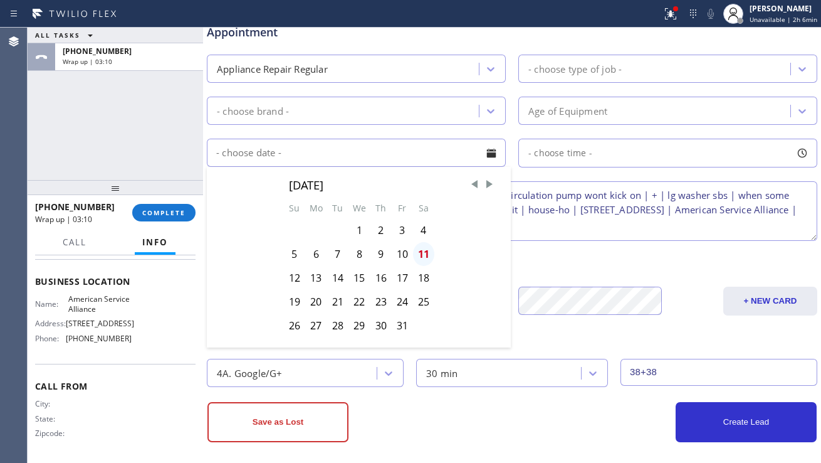
click at [424, 252] on div "11" at bounding box center [423, 254] width 21 height 24
type input "[DATE]"
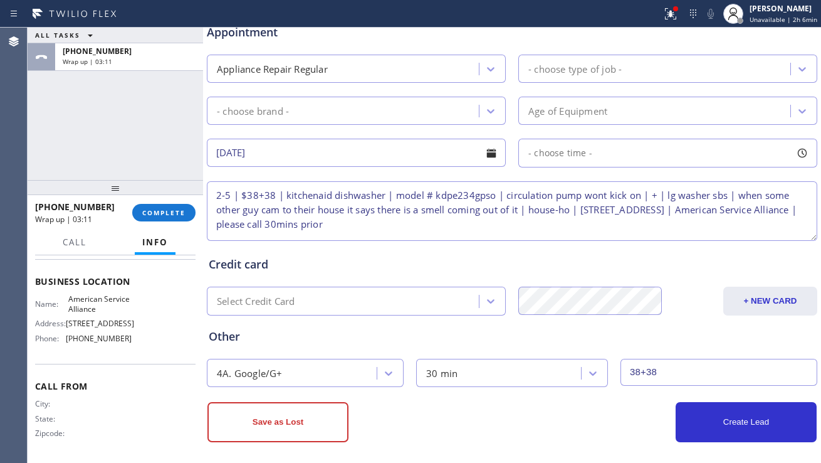
click at [563, 160] on div "- choose time -" at bounding box center [667, 153] width 299 height 29
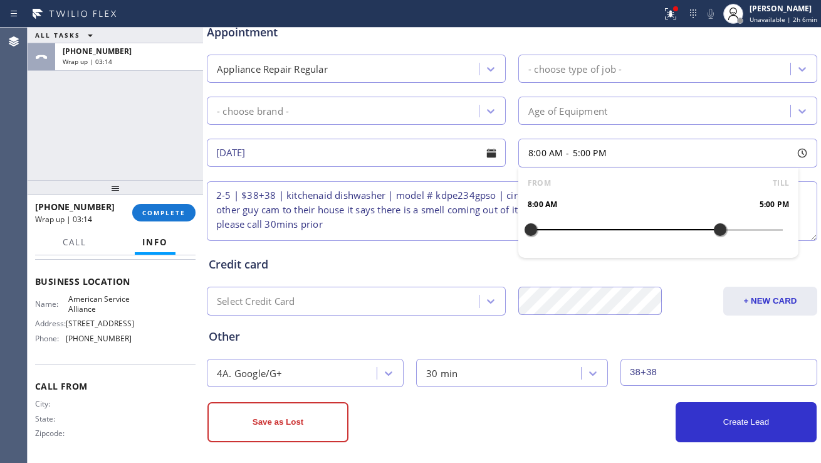
drag, startPoint x: 530, startPoint y: 231, endPoint x: 710, endPoint y: 230, distance: 179.9
click at [713, 230] on div at bounding box center [720, 229] width 15 height 26
drag, startPoint x: 529, startPoint y: 227, endPoint x: 650, endPoint y: 233, distance: 121.1
click at [650, 233] on div at bounding box center [656, 229] width 15 height 26
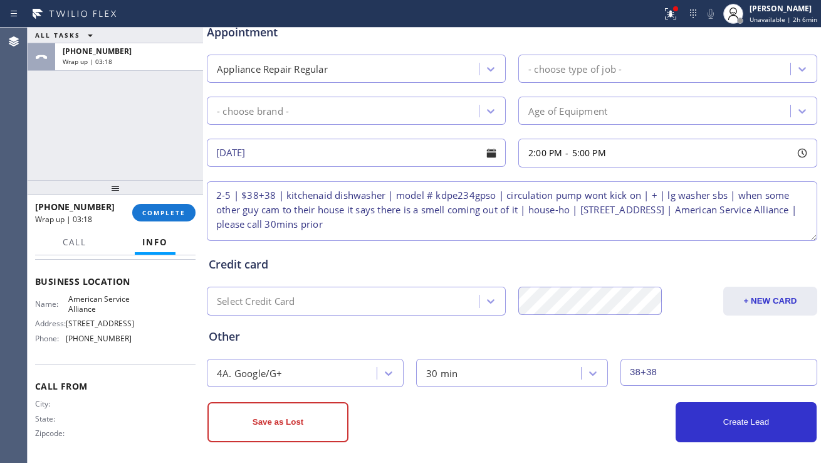
click at [441, 223] on textarea "2-5 | $38+38 | kitchenaid dishwasher | model # kdpe234gpso | circulation pump w…" at bounding box center [512, 211] width 611 height 60
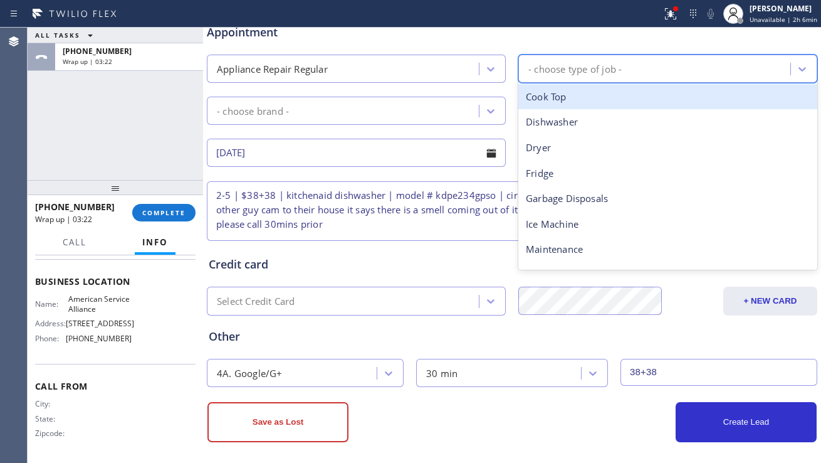
click at [586, 64] on div "- choose type of job -" at bounding box center [574, 68] width 93 height 14
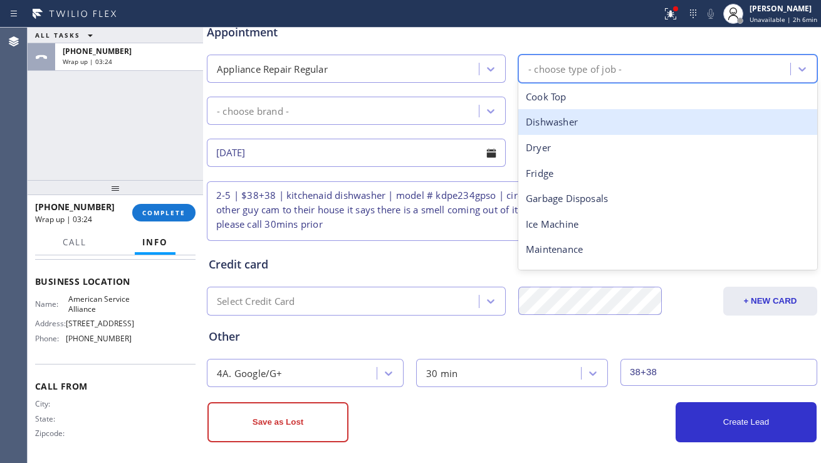
click at [559, 122] on div "Dishwasher" at bounding box center [667, 122] width 299 height 26
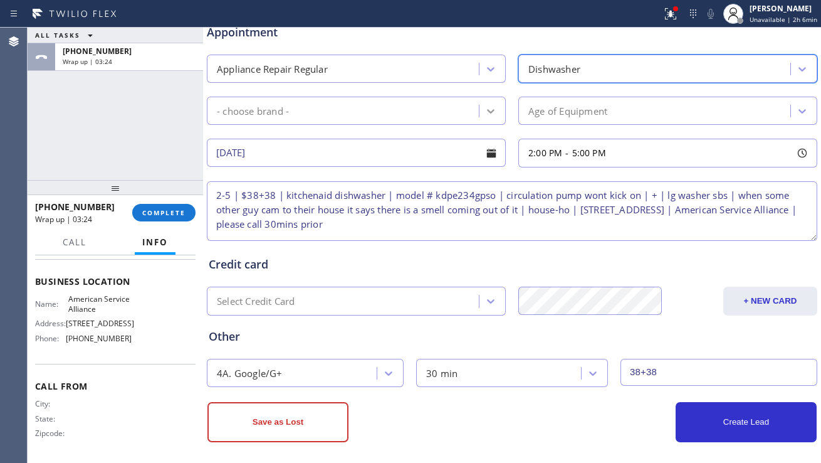
click at [485, 113] on icon at bounding box center [491, 111] width 13 height 13
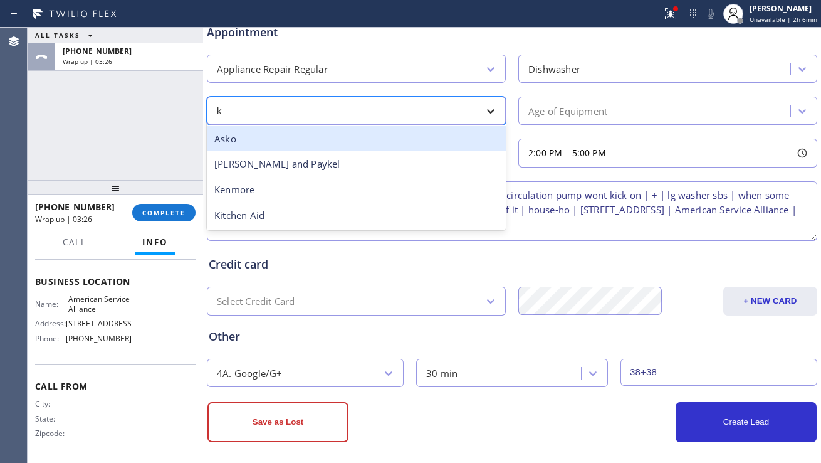
type input "ki"
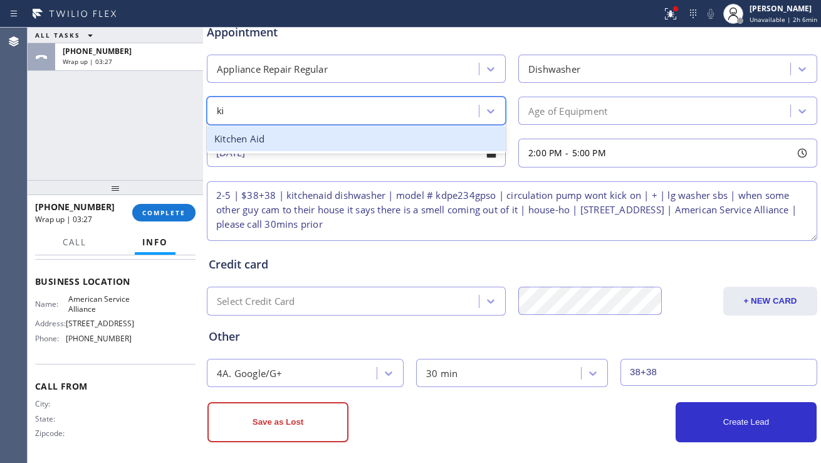
click at [412, 133] on div "Kitchen Aid" at bounding box center [356, 139] width 299 height 26
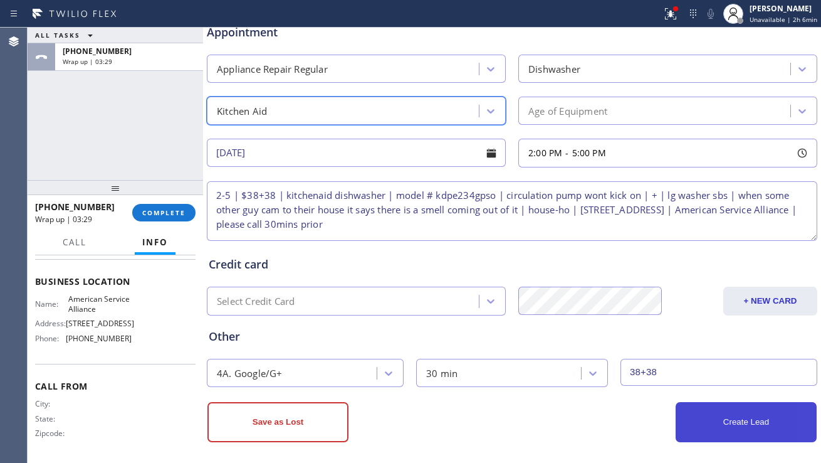
click at [698, 412] on button "Create Lead" at bounding box center [746, 422] width 141 height 40
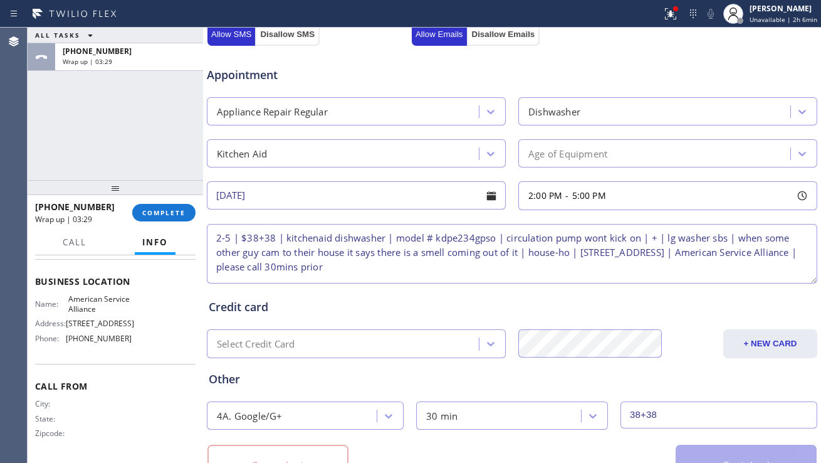
scroll to position [544, 0]
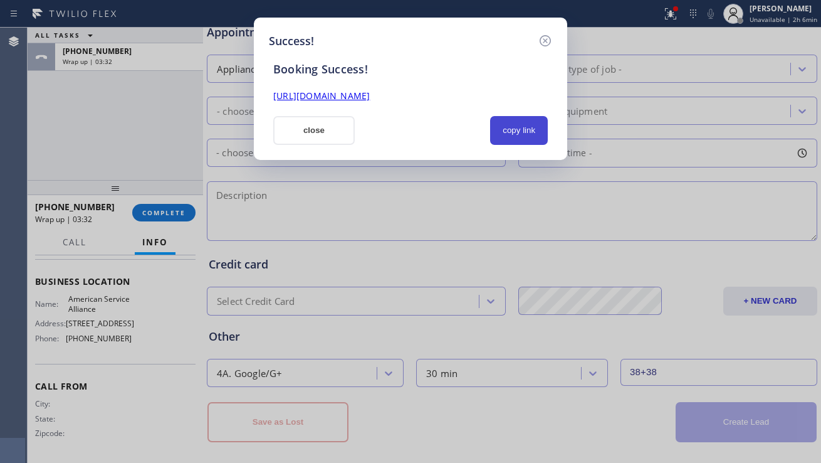
click at [527, 132] on button "copy link" at bounding box center [519, 130] width 58 height 29
click at [370, 95] on link "[URL][DOMAIN_NAME]" at bounding box center [321, 96] width 97 height 12
click at [300, 121] on button "close" at bounding box center [313, 130] width 81 height 29
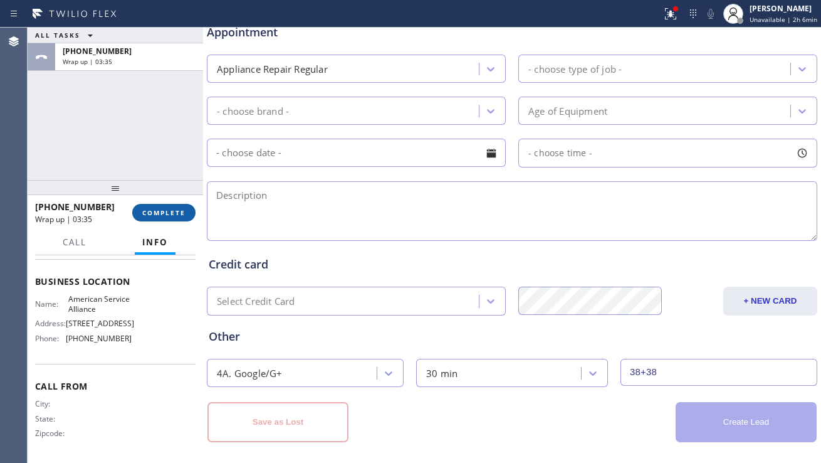
click at [195, 216] on button "COMPLETE" at bounding box center [163, 213] width 63 height 18
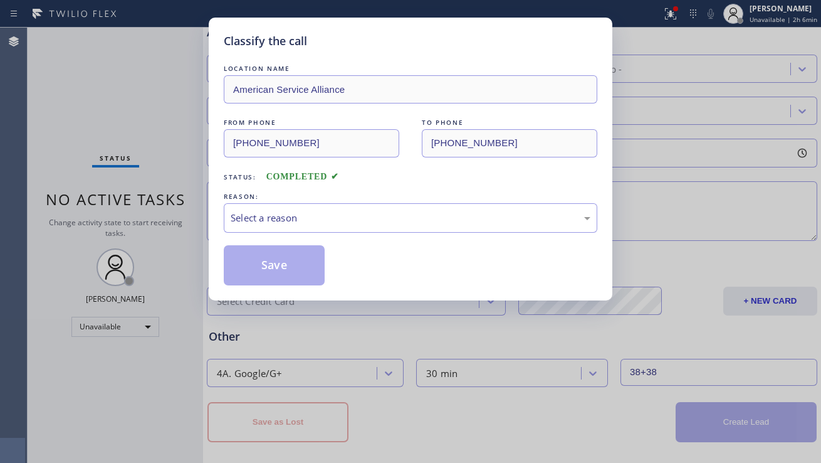
click at [329, 216] on div "Select a reason" at bounding box center [411, 218] width 360 height 14
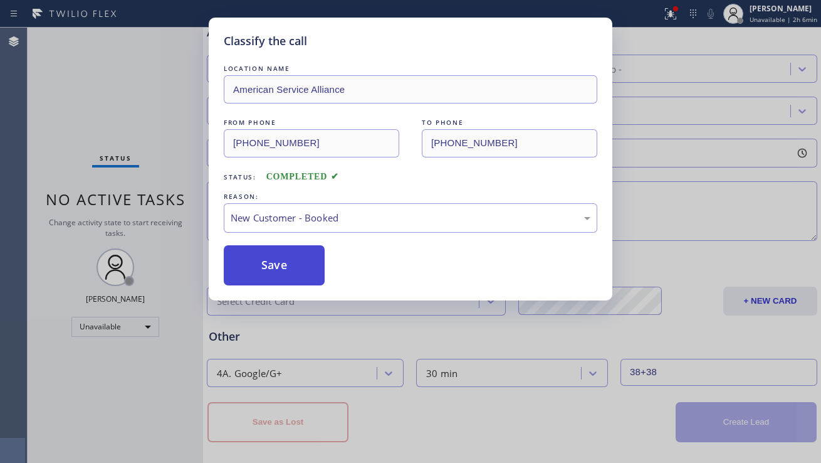
click at [278, 263] on button "Save" at bounding box center [274, 265] width 101 height 40
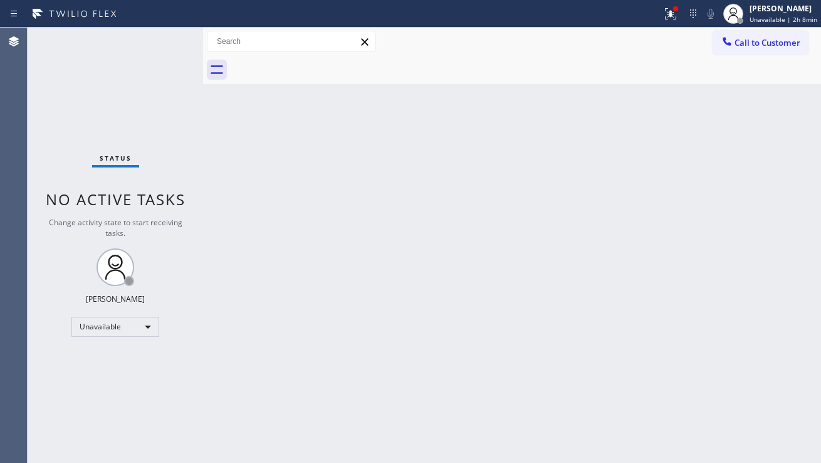
click at [747, 268] on div "Back to Dashboard Change Sender ID Customers Technicians Select a contact Outbo…" at bounding box center [512, 245] width 618 height 435
click at [234, 308] on div "Back to Dashboard Change Sender ID Customers Technicians Select a contact Outbo…" at bounding box center [512, 245] width 618 height 435
drag, startPoint x: 733, startPoint y: 41, endPoint x: 728, endPoint y: 46, distance: 6.7
click at [733, 41] on div at bounding box center [727, 42] width 15 height 15
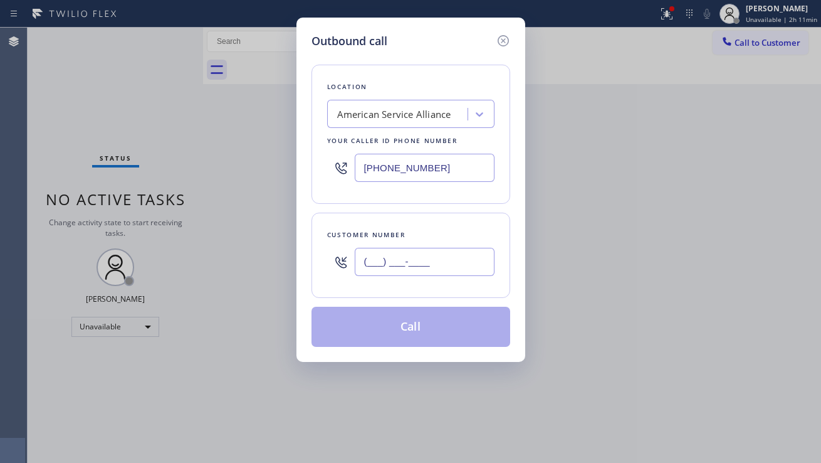
click at [383, 261] on input "(___) ___-____" at bounding box center [425, 262] width 140 height 28
paste input "404) 610-4353"
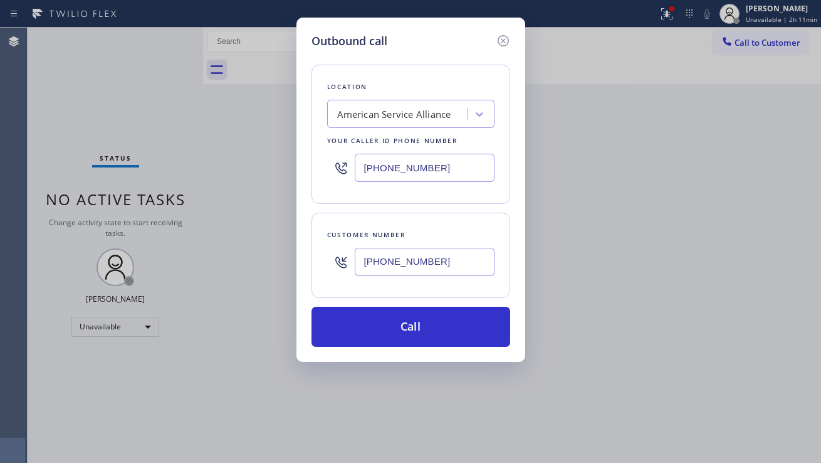
type input "[PHONE_NUMBER]"
click at [752, 318] on div "Outbound call Location American Service Alliance Your caller id phone number [P…" at bounding box center [410, 231] width 821 height 463
drag, startPoint x: 440, startPoint y: 175, endPoint x: 293, endPoint y: 175, distance: 147.3
click at [293, 175] on div "Outbound call Location American Service Alliance Your caller id phone number [P…" at bounding box center [410, 231] width 821 height 463
paste input "55) 920-083"
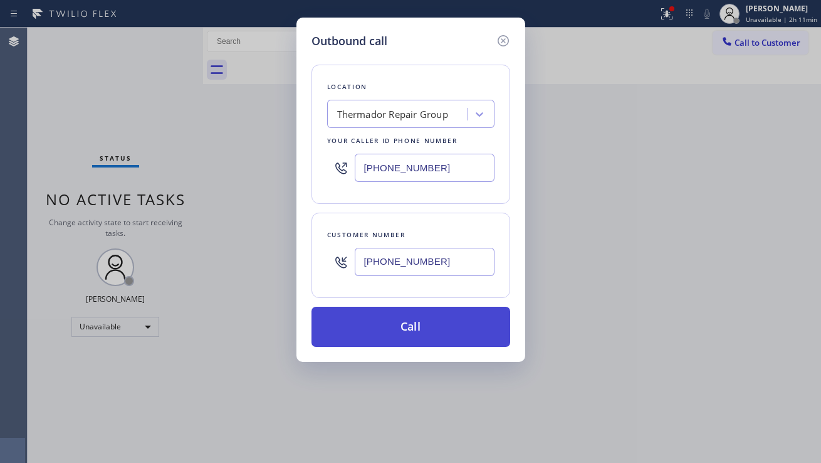
type input "[PHONE_NUMBER]"
click at [401, 335] on button "Call" at bounding box center [411, 327] width 199 height 40
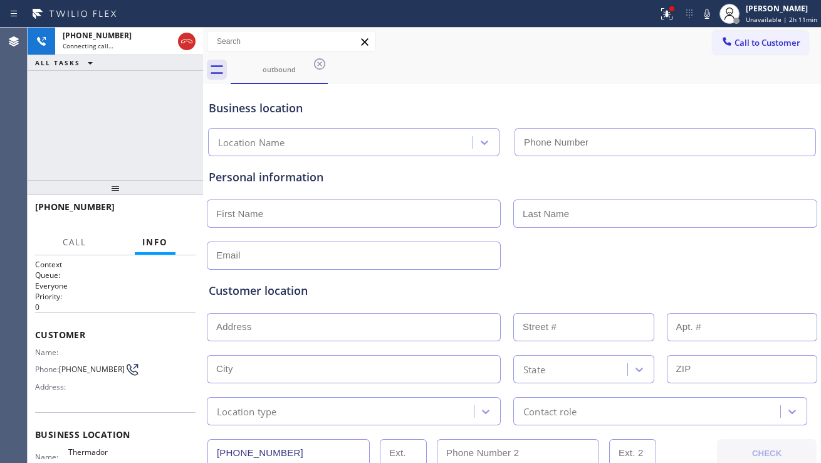
click at [748, 249] on div at bounding box center [512, 254] width 613 height 31
type input "[PHONE_NUMBER]"
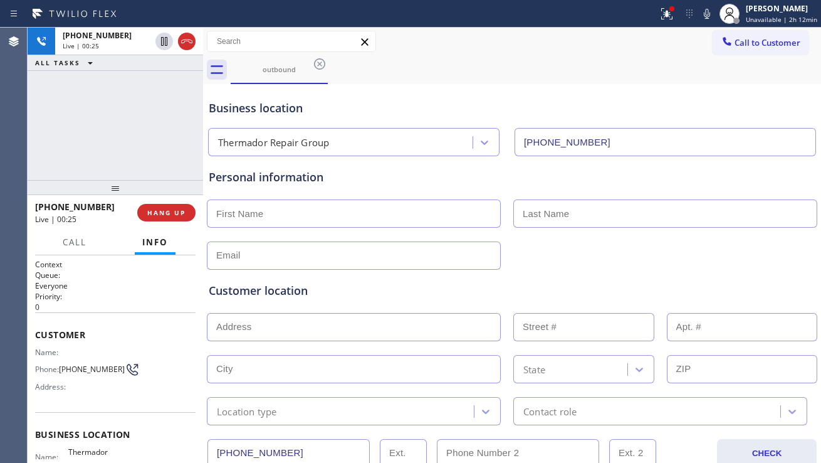
drag, startPoint x: 74, startPoint y: 146, endPoint x: 93, endPoint y: 159, distance: 23.5
click at [74, 146] on div "[PHONE_NUMBER] Live | 00:25 ALL TASKS ALL TASKS ACTIVE TASKS TASKS IN WRAP UP" at bounding box center [116, 104] width 176 height 152
drag, startPoint x: 49, startPoint y: 125, endPoint x: 76, endPoint y: 149, distance: 36.4
click at [49, 125] on div "[PHONE_NUMBER] Live | 00:37 ALL TASKS ALL TASKS ACTIVE TASKS TASKS IN WRAP UP" at bounding box center [116, 104] width 176 height 152
click at [90, 137] on div "[PHONE_NUMBER] Live | 01:15 ALL TASKS ALL TASKS ACTIVE TASKS TASKS IN WRAP UP" at bounding box center [116, 104] width 176 height 152
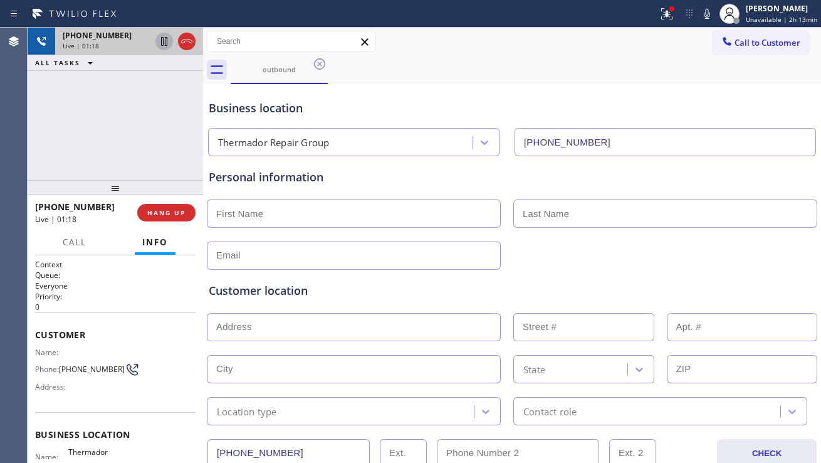
click at [160, 43] on icon at bounding box center [164, 41] width 15 height 15
click at [704, 14] on icon at bounding box center [707, 14] width 6 height 10
click at [753, 280] on div "Customer location >> ADD NEW ADDRESS << + NEW ADDRESS State Location type Conta…" at bounding box center [512, 347] width 612 height 155
click at [175, 146] on div "[PHONE_NUMBER] Live | 04:22 ALL TASKS ALL TASKS ACTIVE TASKS TASKS IN WRAP UP" at bounding box center [116, 104] width 176 height 152
click at [160, 45] on icon at bounding box center [164, 41] width 15 height 15
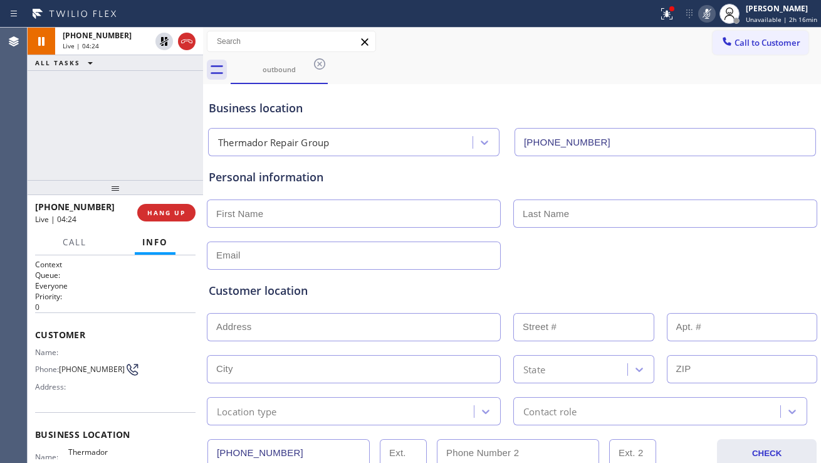
click at [703, 16] on rect at bounding box center [707, 12] width 9 height 9
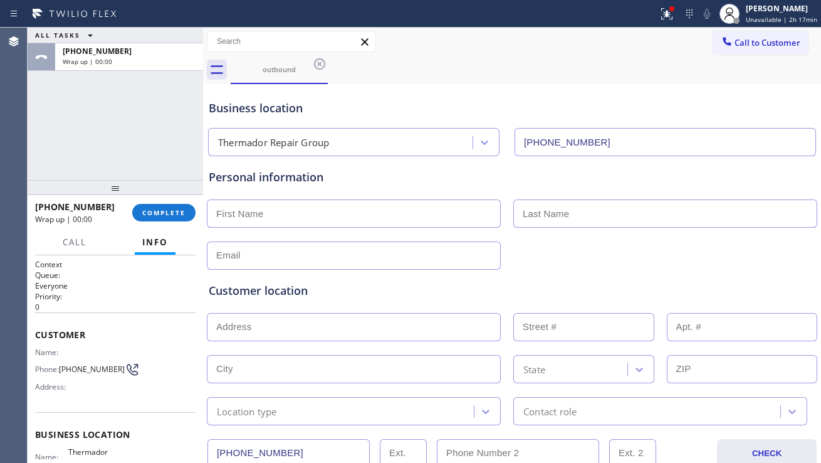
click at [327, 213] on input "text" at bounding box center [354, 213] width 294 height 28
click at [768, 258] on div at bounding box center [512, 254] width 613 height 31
click at [365, 212] on input "text" at bounding box center [354, 213] width 294 height 28
paste input "[PERSON_NAME]"
type input "[PERSON_NAME]"
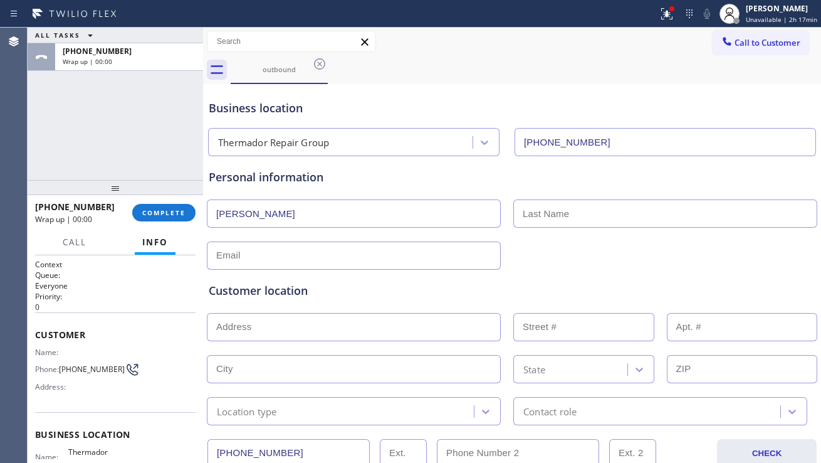
click at [540, 206] on input "text" at bounding box center [665, 213] width 304 height 28
click at [725, 210] on input "text" at bounding box center [665, 213] width 304 height 28
paste input "Zedler"
type input "Zedler"
click at [346, 243] on input "text" at bounding box center [354, 255] width 294 height 28
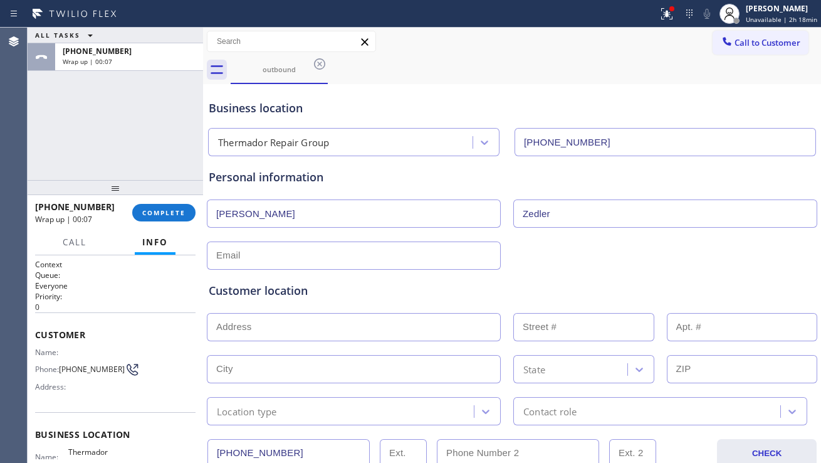
drag, startPoint x: 745, startPoint y: 292, endPoint x: 692, endPoint y: 277, distance: 55.4
click at [741, 290] on div "Customer location" at bounding box center [512, 290] width 607 height 17
click at [377, 251] on input "text" at bounding box center [354, 255] width 294 height 28
paste input "[EMAIL_ADDRESS][DOMAIN_NAME]"
type input "[EMAIL_ADDRESS][DOMAIN_NAME]"
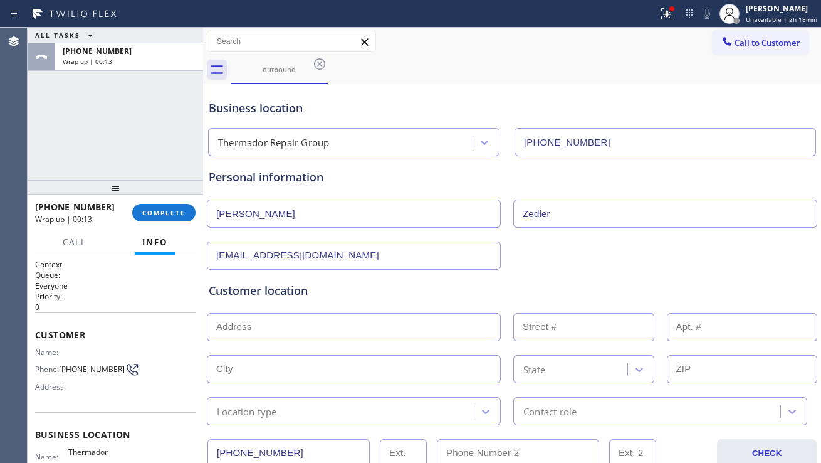
click at [318, 315] on input "text" at bounding box center [354, 327] width 294 height 28
paste input "30152"
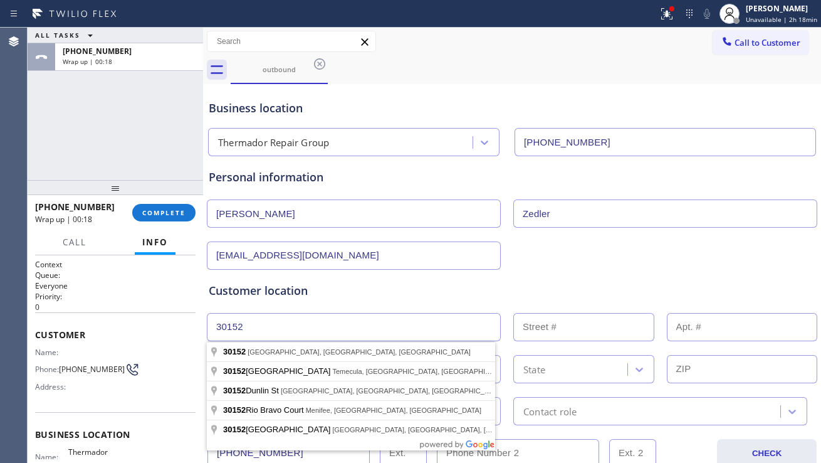
type input "30152"
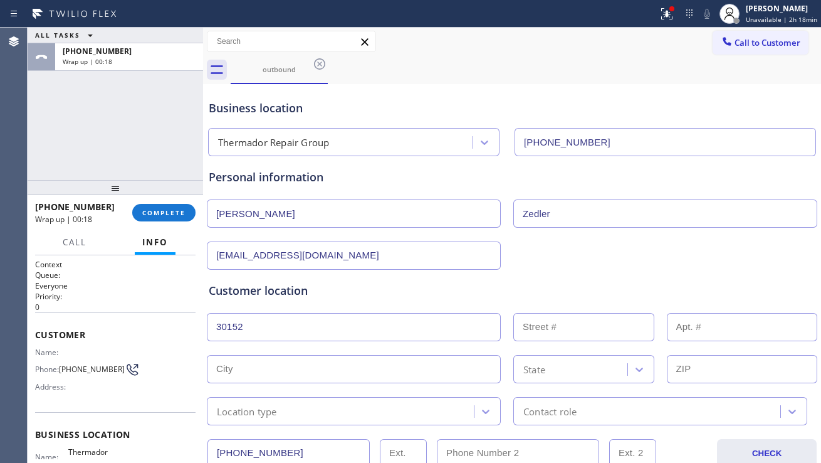
click at [703, 370] on input "text" at bounding box center [742, 369] width 151 height 28
paste input "30152"
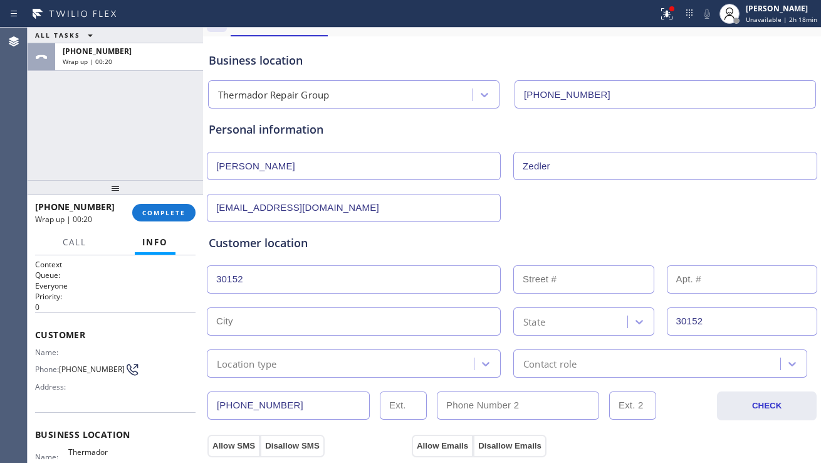
scroll to position [125, 0]
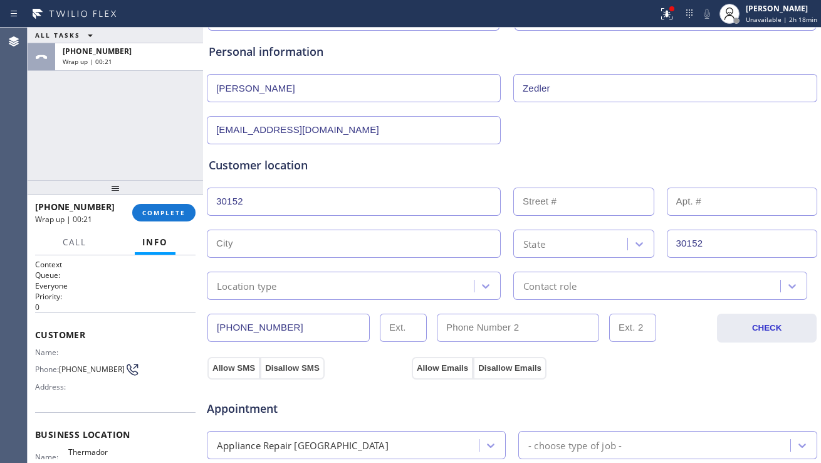
type input "30152"
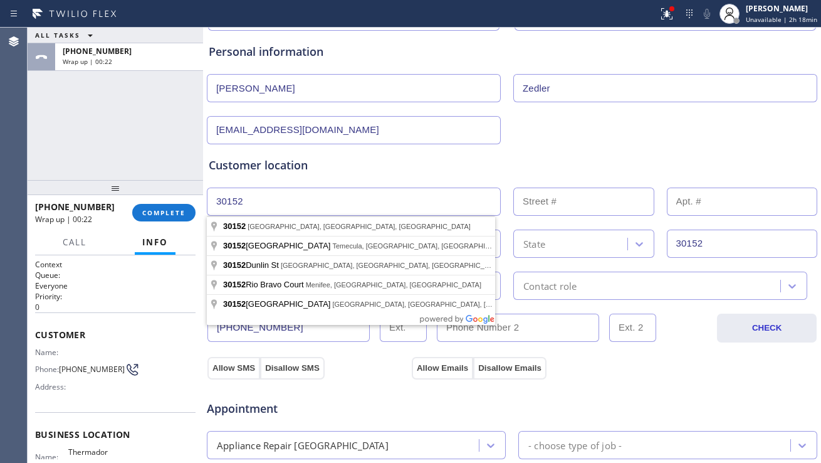
drag, startPoint x: 348, startPoint y: 200, endPoint x: 219, endPoint y: 202, distance: 129.2
click at [219, 202] on input "30152" at bounding box center [354, 201] width 294 height 28
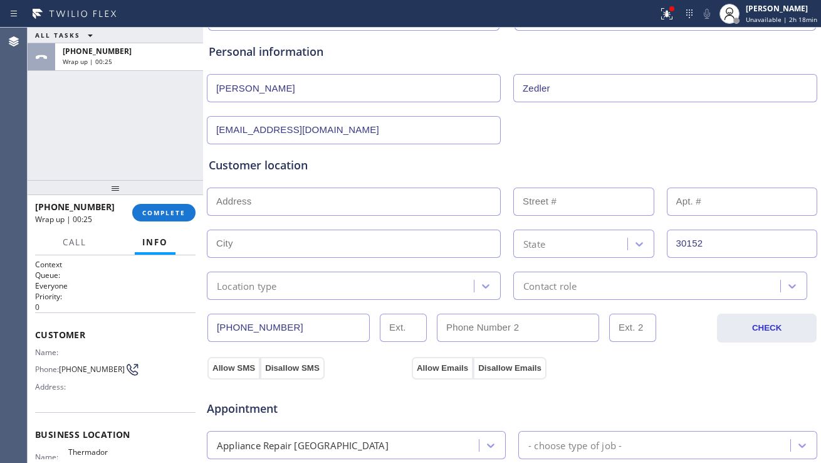
click at [373, 281] on div "Location type" at bounding box center [342, 286] width 263 height 22
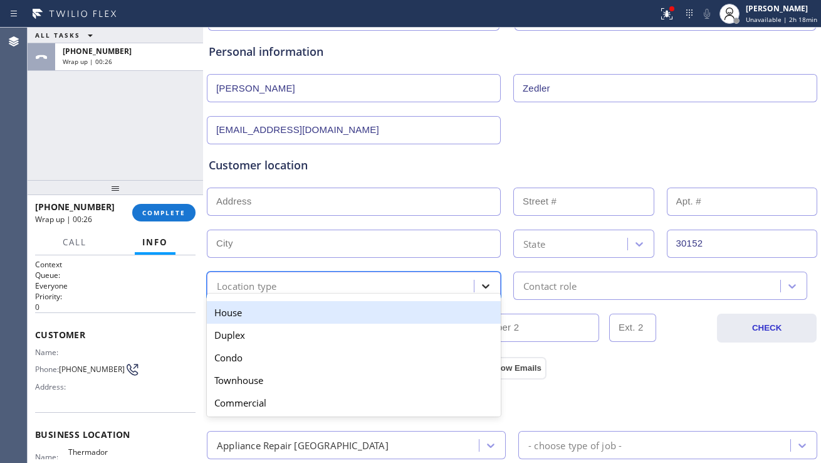
drag, startPoint x: 325, startPoint y: 310, endPoint x: 482, endPoint y: 296, distance: 157.9
click at [329, 307] on div "House" at bounding box center [354, 312] width 294 height 23
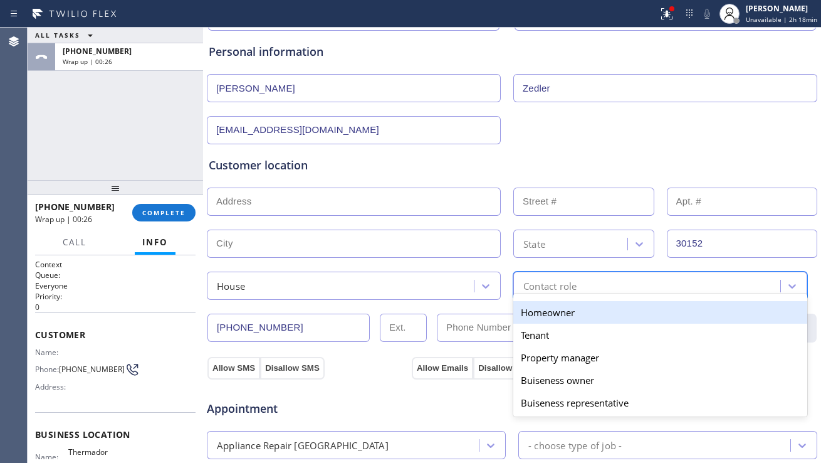
click at [549, 290] on div "Contact role" at bounding box center [549, 285] width 53 height 14
click at [520, 315] on div "Homeowner" at bounding box center [660, 312] width 294 height 23
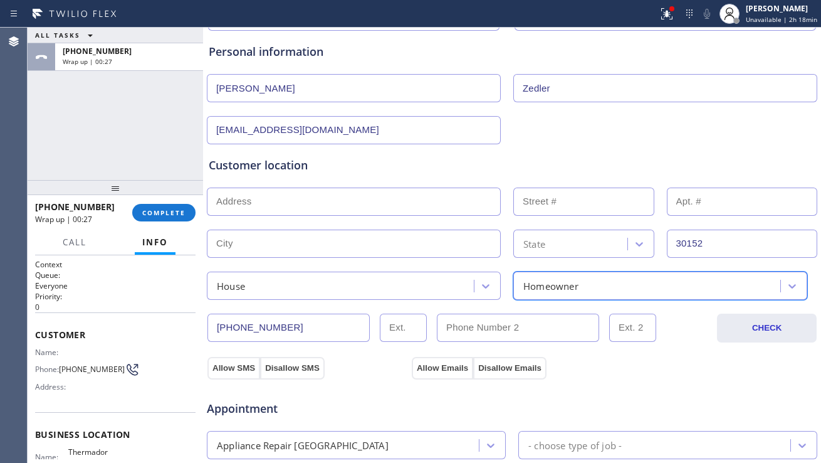
scroll to position [251, 0]
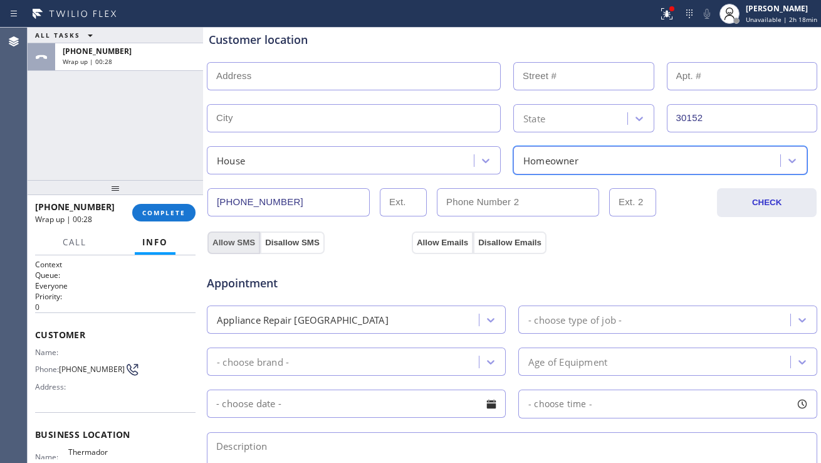
drag, startPoint x: 244, startPoint y: 241, endPoint x: 433, endPoint y: 260, distance: 189.6
click at [244, 240] on button "Allow SMS" at bounding box center [233, 242] width 53 height 23
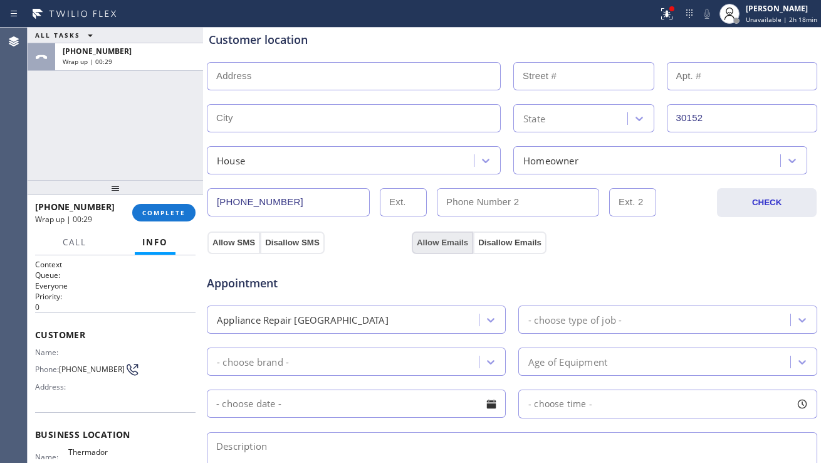
click at [432, 239] on button "Allow Emails" at bounding box center [442, 242] width 61 height 23
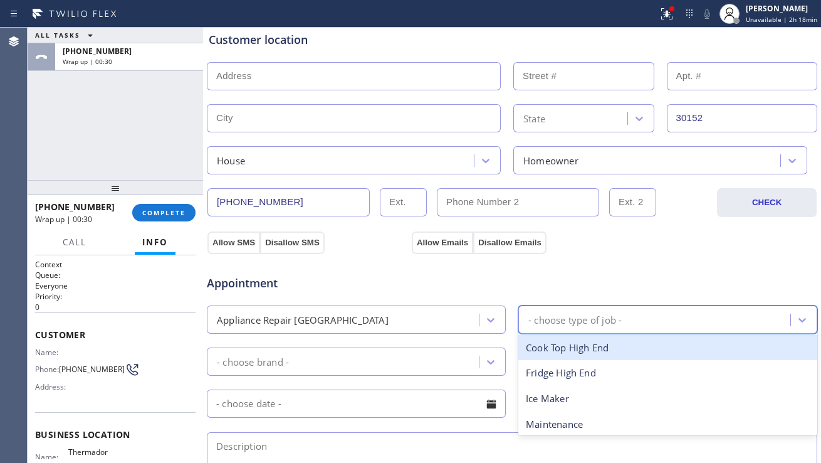
click at [546, 318] on div "- choose type of job -" at bounding box center [574, 319] width 93 height 14
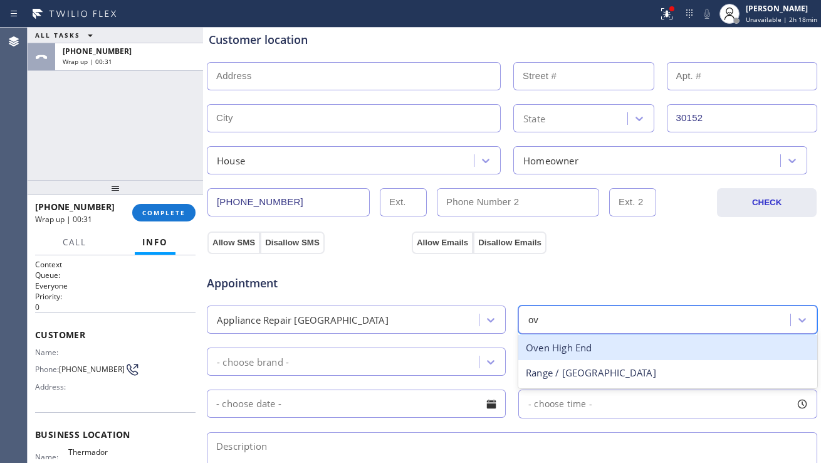
type input "ove"
drag, startPoint x: 554, startPoint y: 345, endPoint x: 395, endPoint y: 355, distance: 159.5
click at [552, 345] on div "Oven High End" at bounding box center [667, 348] width 299 height 26
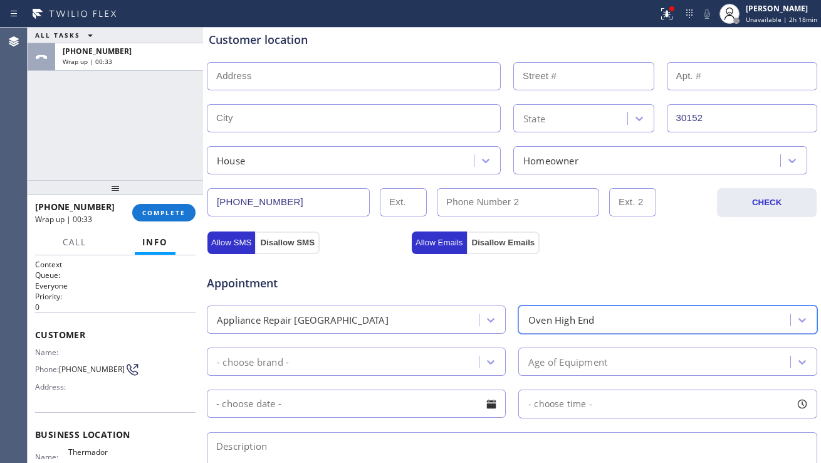
click at [380, 355] on div "- choose brand -" at bounding box center [345, 361] width 268 height 22
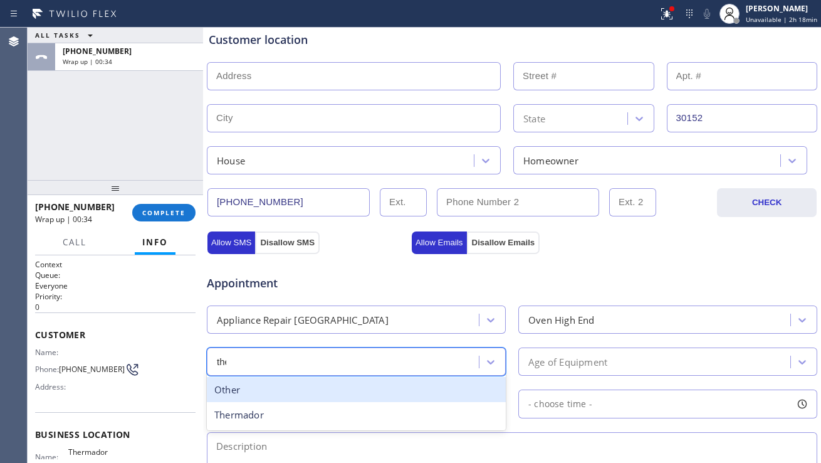
type input "ther"
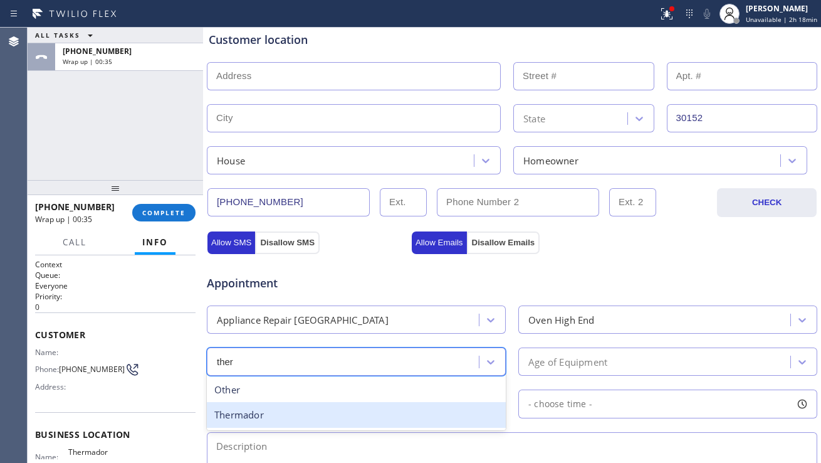
drag, startPoint x: 378, startPoint y: 411, endPoint x: 415, endPoint y: 393, distance: 41.2
click at [379, 409] on div "Thermador" at bounding box center [356, 415] width 299 height 26
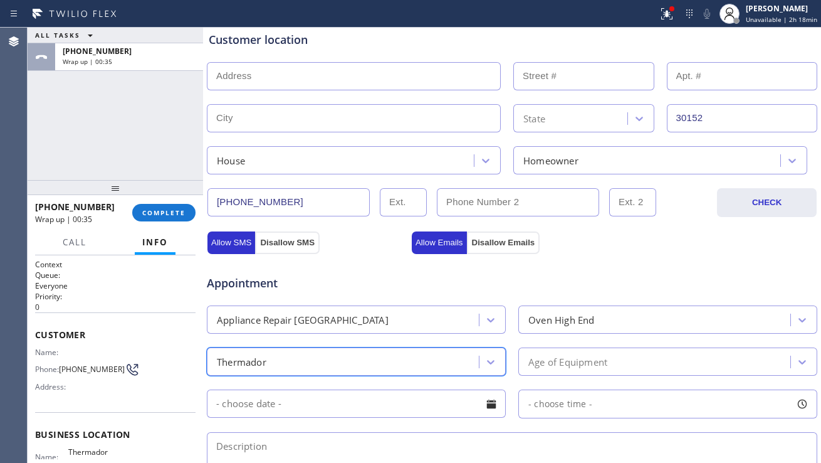
click at [541, 352] on div "Age of Equipment" at bounding box center [656, 361] width 268 height 22
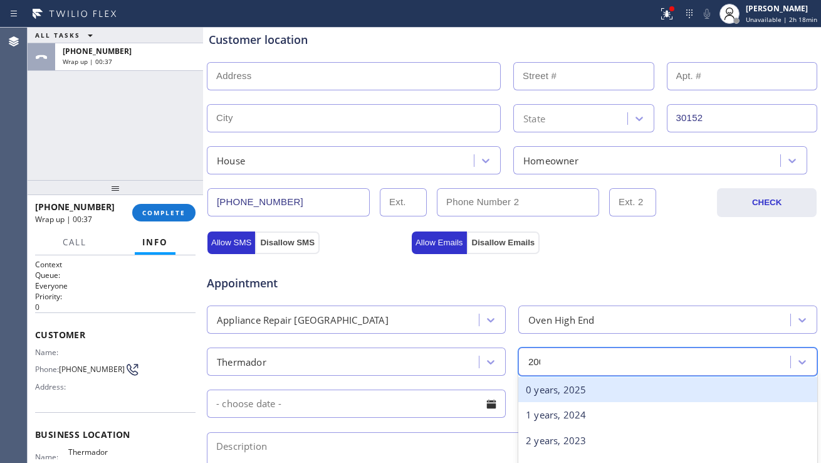
type input "2002"
click at [556, 397] on div "23 years, 2002" at bounding box center [667, 390] width 299 height 26
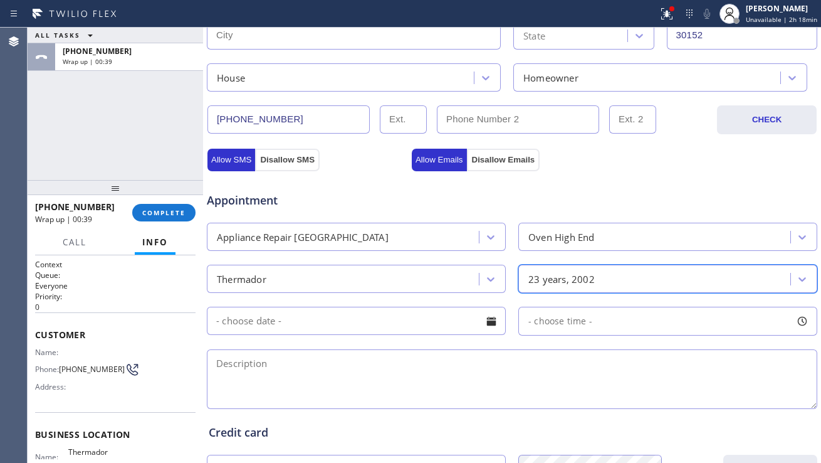
scroll to position [439, 0]
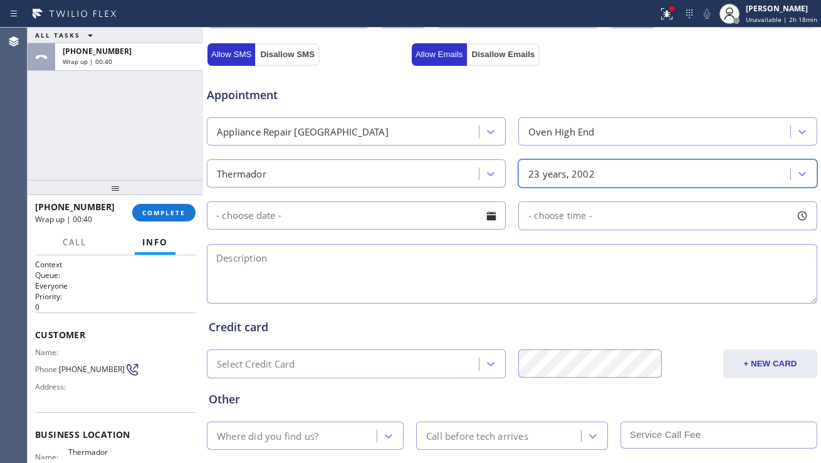
click at [382, 276] on textarea at bounding box center [512, 274] width 611 height 60
click at [360, 275] on textarea at bounding box center [512, 274] width 611 height 60
paste textarea "thermador oven | The display is dim and now the upper oven has stopped working.…"
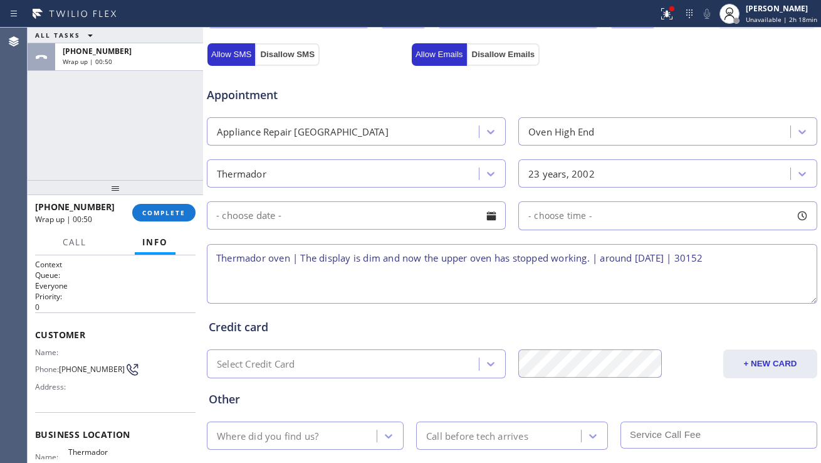
click at [701, 258] on textarea "Thermador oven | The display is dim and now the upper oven has stopped working.…" at bounding box center [512, 274] width 611 height 60
type textarea "Thermador oven | The display is dim and now the upper oven has stopped working.…"
click at [325, 439] on div "Where did you find us?" at bounding box center [294, 435] width 166 height 22
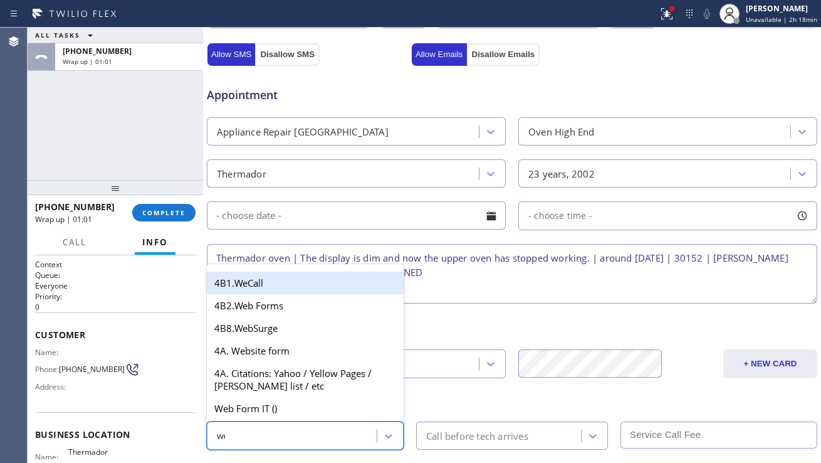
type input "web"
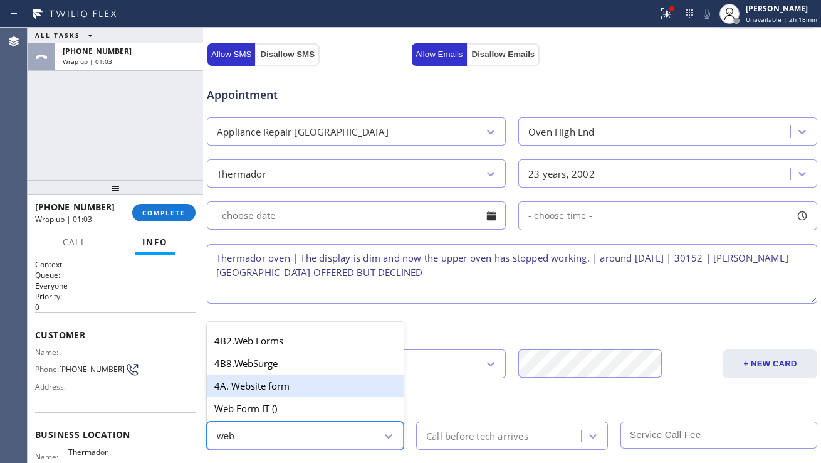
click at [390, 390] on div "4A. Website form" at bounding box center [305, 385] width 197 height 23
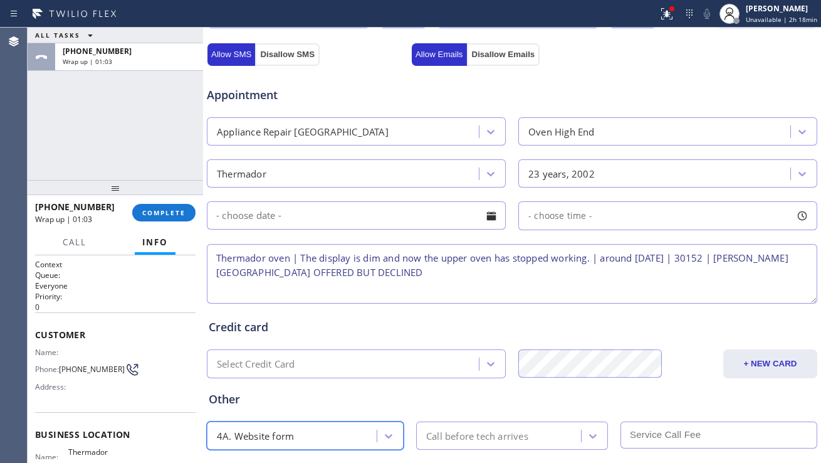
click at [471, 431] on div "Call before tech arrives" at bounding box center [477, 435] width 102 height 14
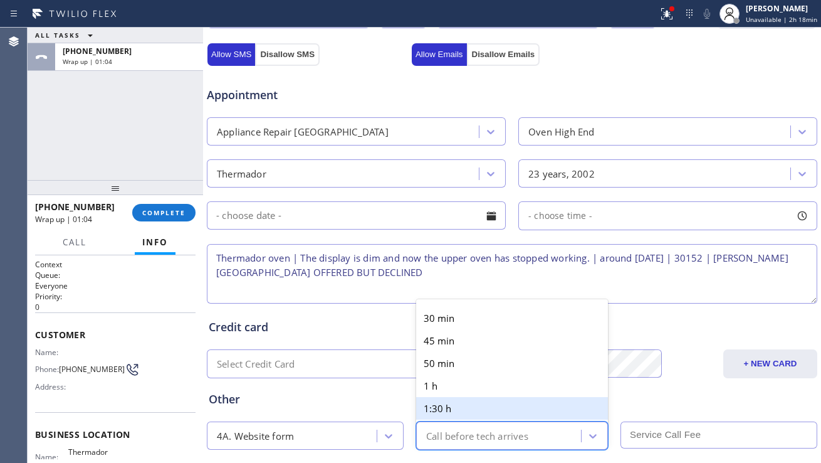
click at [359, 392] on div "Other" at bounding box center [512, 399] width 607 height 17
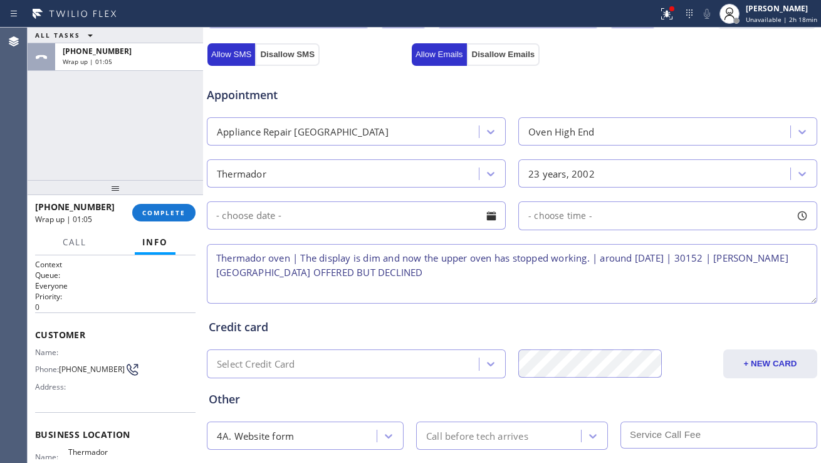
scroll to position [509, 0]
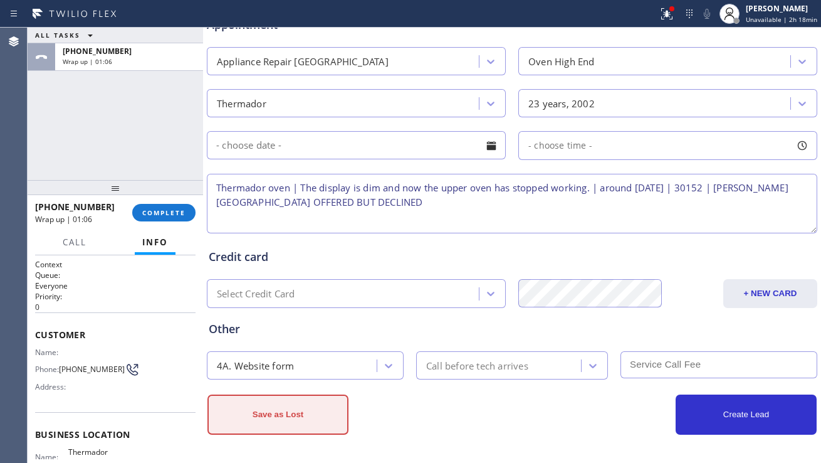
click at [275, 422] on button "Save as Lost" at bounding box center [277, 414] width 141 height 40
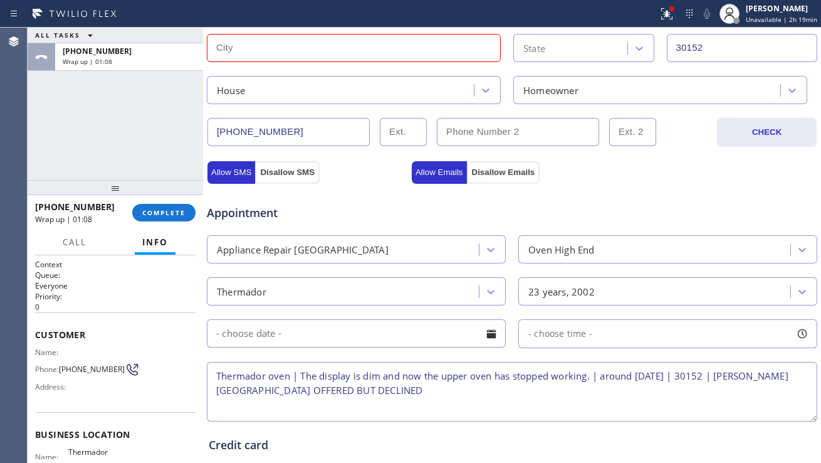
scroll to position [176, 0]
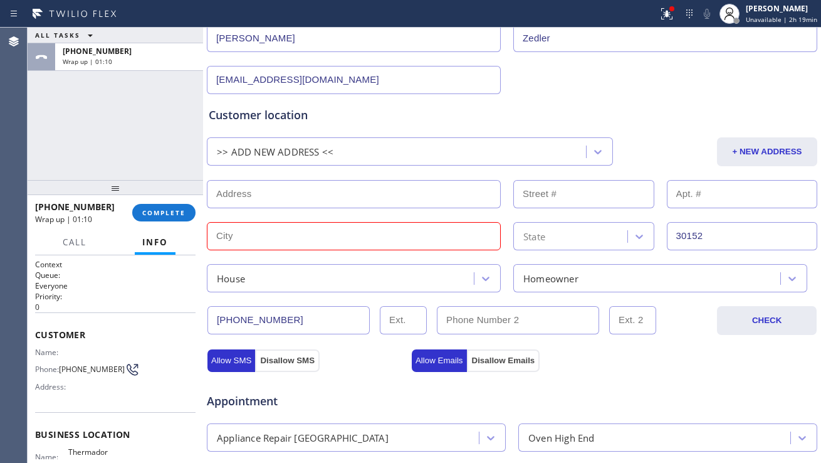
click at [287, 242] on input "text" at bounding box center [354, 236] width 294 height 28
click at [249, 189] on input "text" at bounding box center [354, 194] width 294 height 28
paste input "[GEOGRAPHIC_DATA], GA 30152"
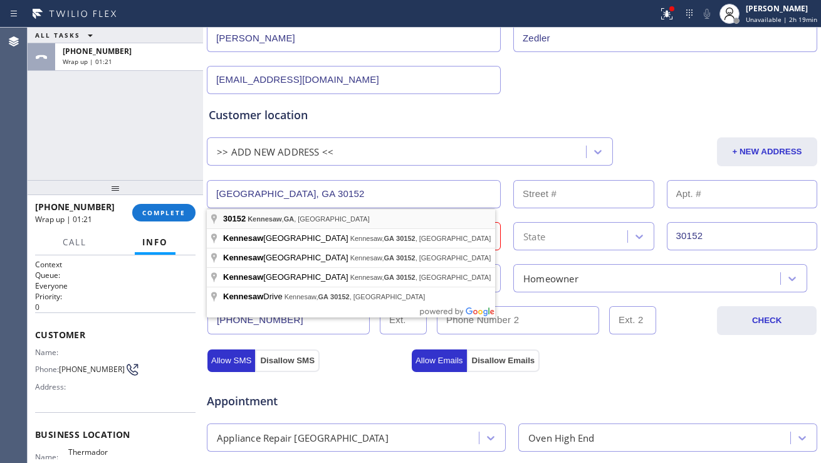
type input "[GEOGRAPHIC_DATA], GA 30152, [GEOGRAPHIC_DATA]"
type input "Kennesaw"
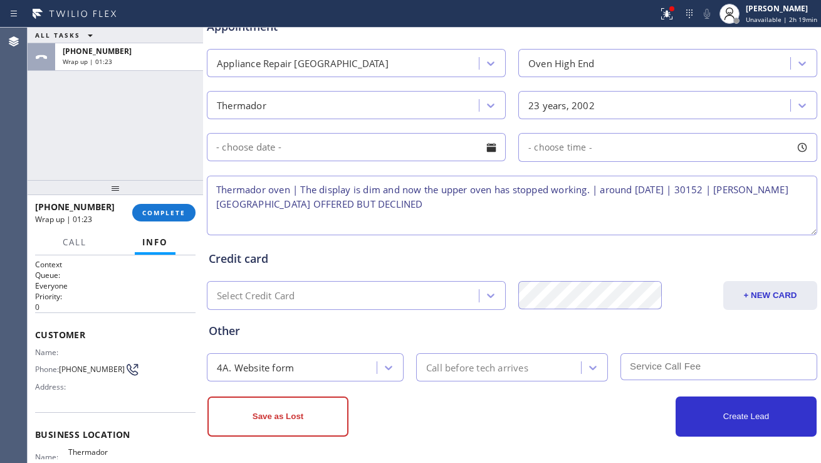
scroll to position [552, 0]
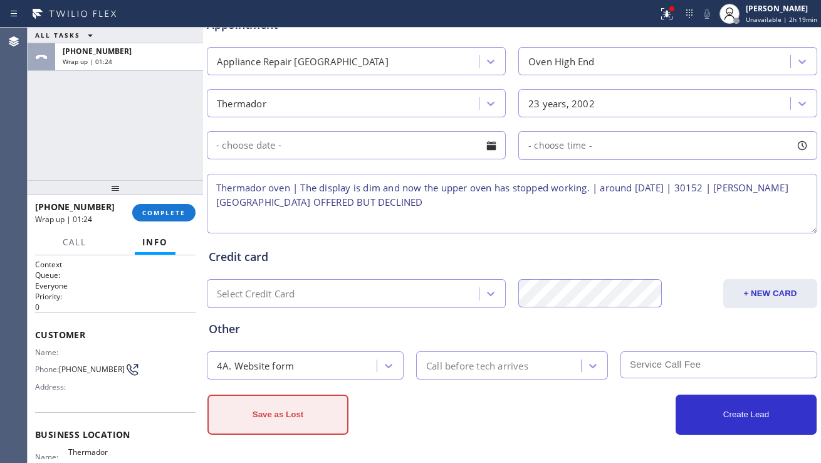
click at [277, 407] on button "Save as Lost" at bounding box center [277, 414] width 141 height 40
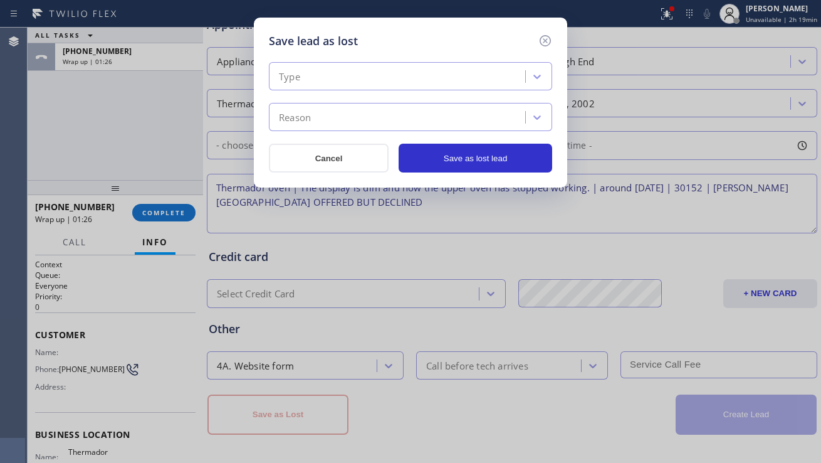
click at [352, 85] on div "Type" at bounding box center [399, 77] width 253 height 22
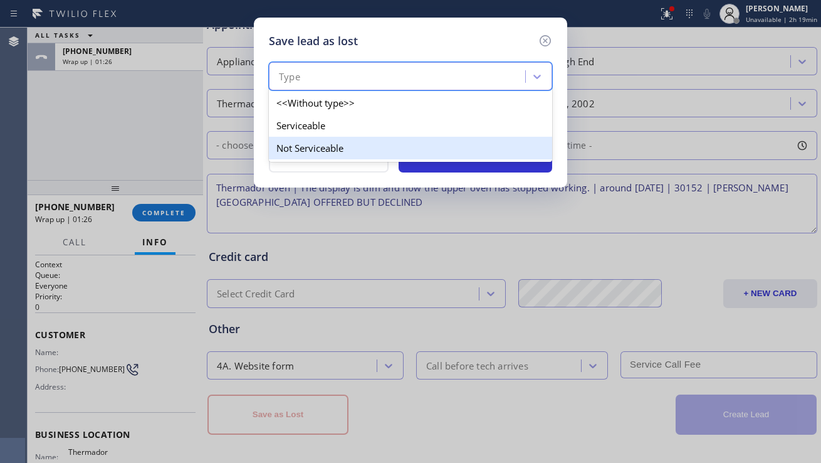
click at [325, 140] on div "Not Serviceable" at bounding box center [410, 148] width 283 height 23
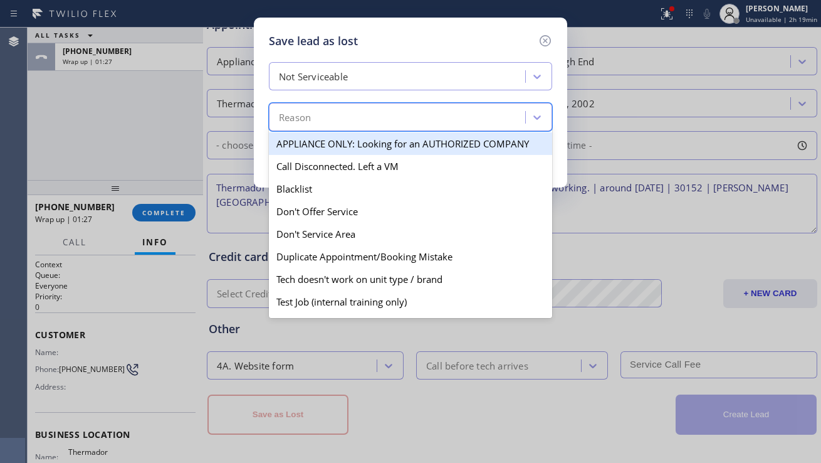
click at [346, 123] on div "Reason" at bounding box center [399, 118] width 253 height 22
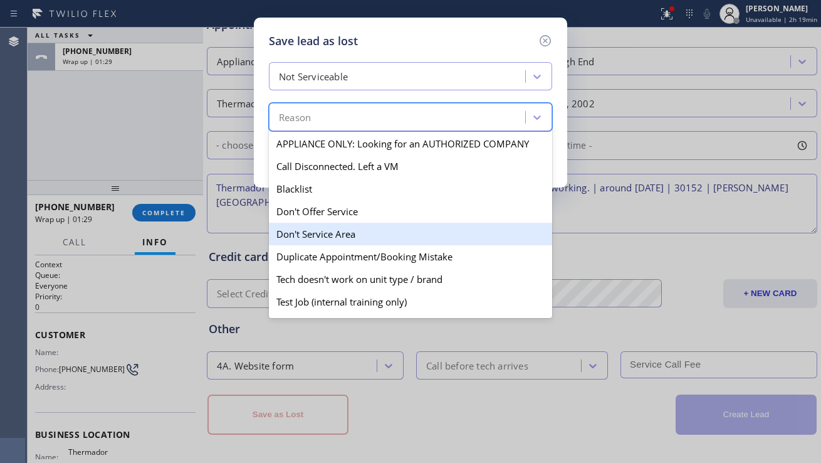
click at [313, 228] on div "Don't Service Area" at bounding box center [410, 234] width 283 height 23
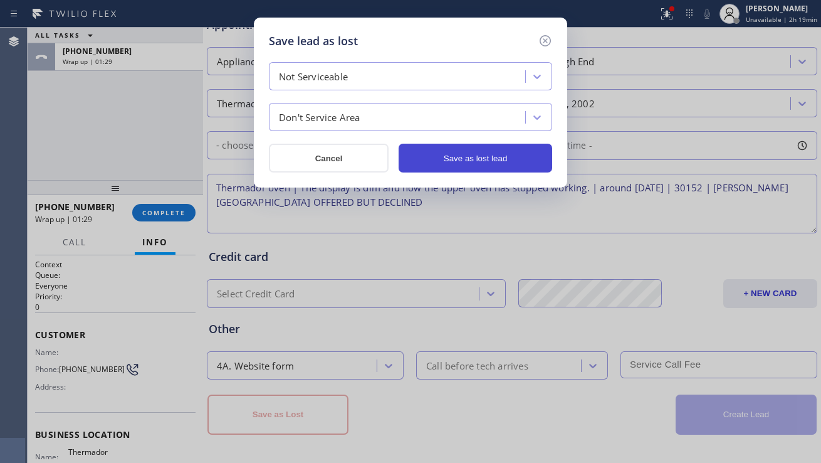
click at [481, 155] on button "Save as lost lead" at bounding box center [476, 158] width 154 height 29
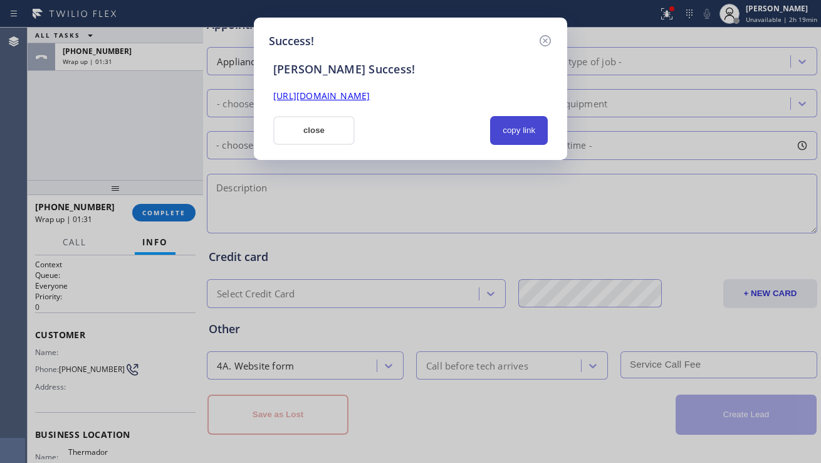
click at [515, 134] on button "copy link" at bounding box center [519, 130] width 58 height 29
drag, startPoint x: 325, startPoint y: 132, endPoint x: 288, endPoint y: 150, distance: 40.6
click at [325, 132] on button "close" at bounding box center [313, 130] width 81 height 29
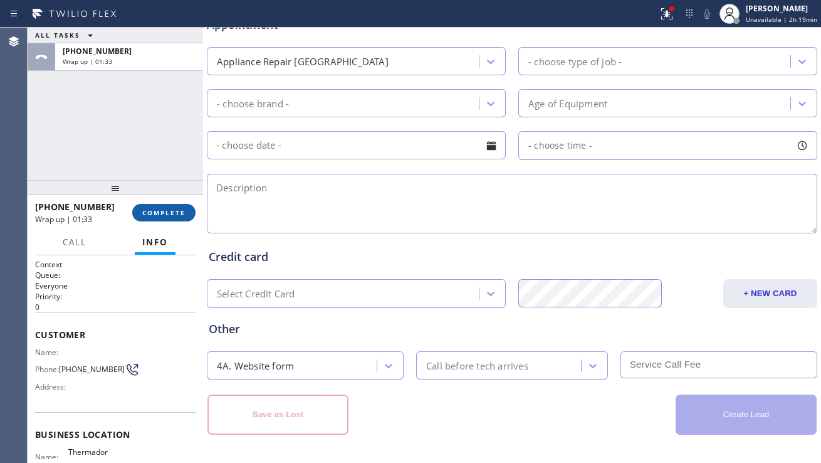
click at [188, 208] on button "COMPLETE" at bounding box center [163, 213] width 63 height 18
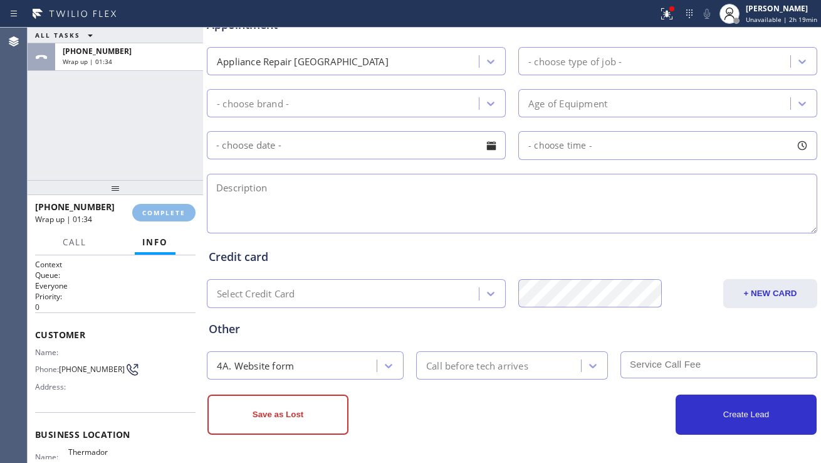
click at [319, 213] on div "Classify the call LOCATION NAME Same Day Subzero Repair Calabasas FROM PHONE [P…" at bounding box center [425, 245] width 794 height 435
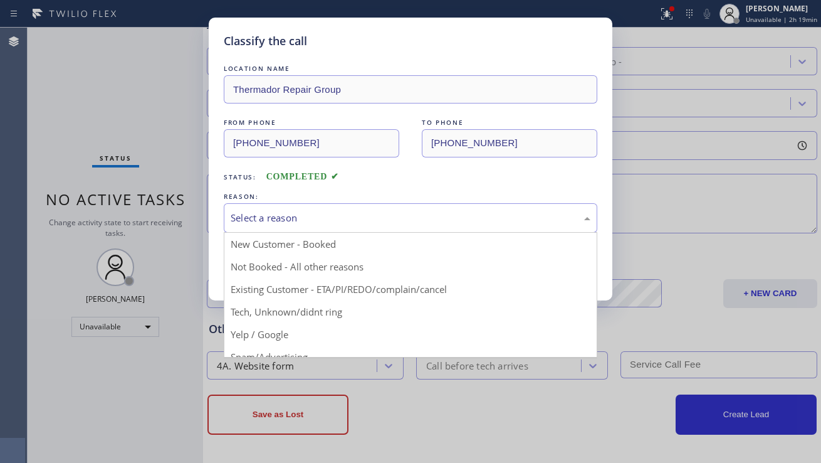
click at [300, 231] on div "Select a reason" at bounding box center [411, 217] width 374 height 29
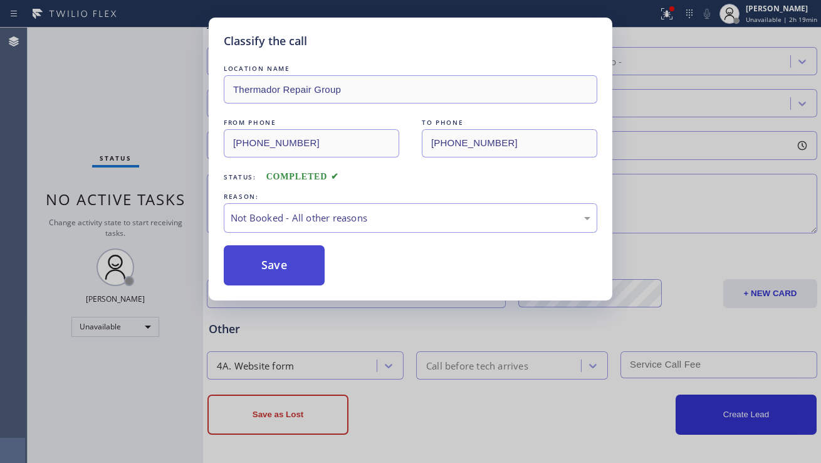
click at [277, 262] on button "Save" at bounding box center [274, 265] width 101 height 40
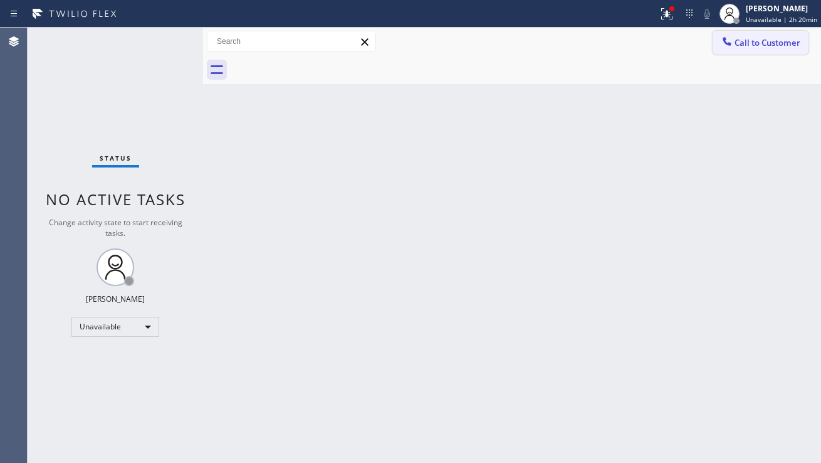
click at [747, 50] on button "Call to Customer" at bounding box center [761, 43] width 96 height 24
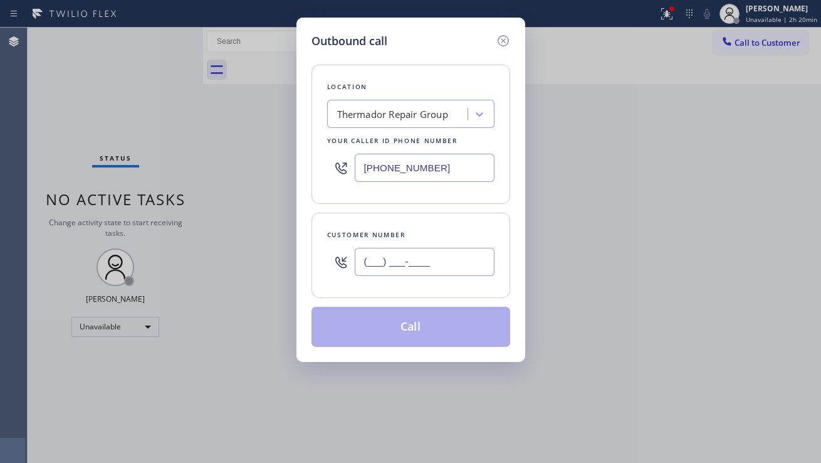
click at [389, 263] on input "(___) ___-____" at bounding box center [425, 262] width 140 height 28
paste input "714) 580-1398"
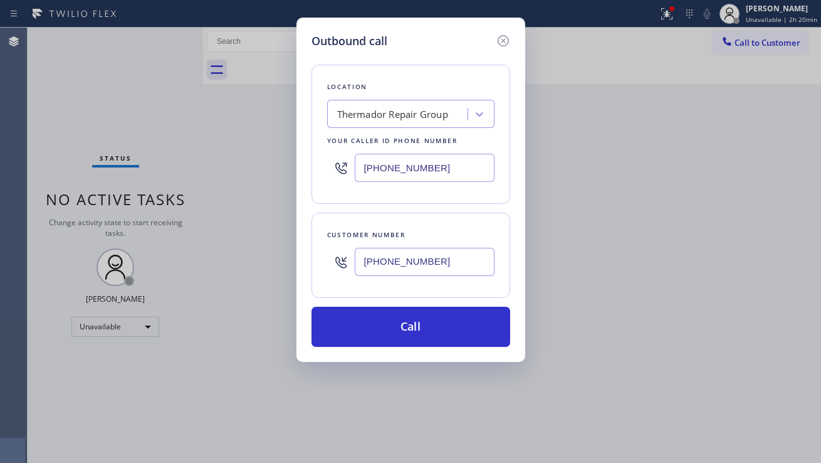
type input "[PHONE_NUMBER]"
drag, startPoint x: 452, startPoint y: 177, endPoint x: 350, endPoint y: 180, distance: 101.6
click at [350, 180] on div "[PHONE_NUMBER]" at bounding box center [410, 167] width 167 height 41
paste input "714) 581-9120"
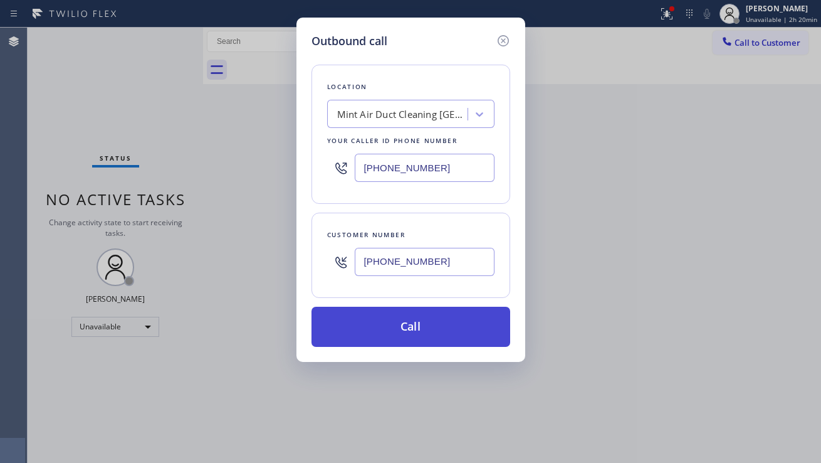
type input "[PHONE_NUMBER]"
click at [377, 317] on button "Call" at bounding box center [411, 327] width 199 height 40
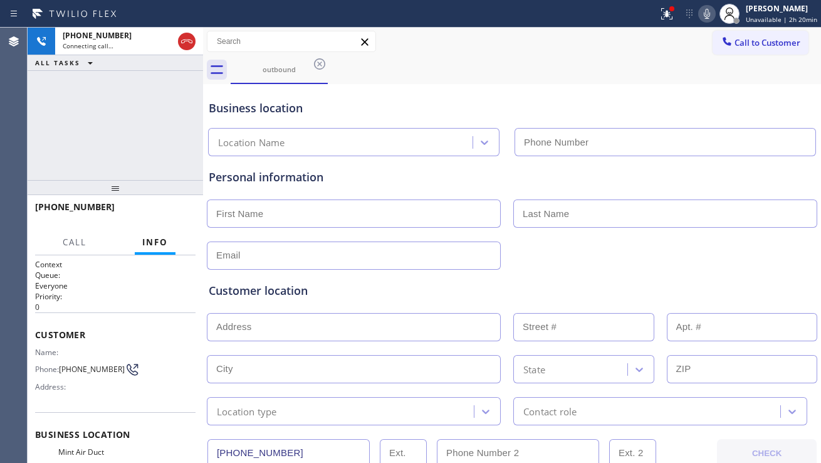
type input "[PHONE_NUMBER]"
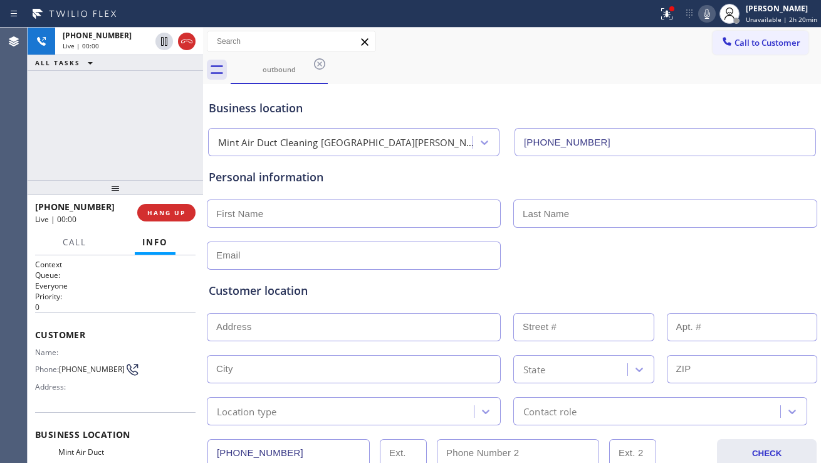
click at [794, 279] on div "Customer location >> ADD NEW ADDRESS << + NEW ADDRESS State Location type Conta…" at bounding box center [512, 347] width 612 height 155
click at [770, 271] on div "Customer location >> ADD NEW ADDRESS << + NEW ADDRESS State Location type Conta…" at bounding box center [512, 347] width 612 height 155
click at [164, 209] on span "HANG UP" at bounding box center [166, 212] width 38 height 9
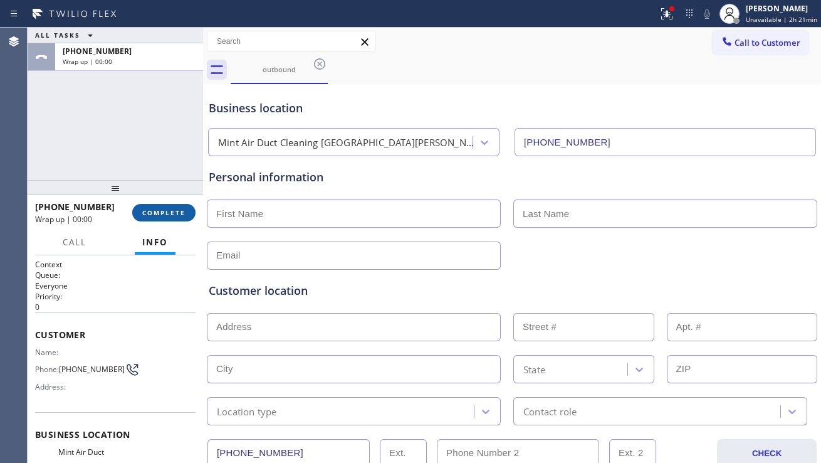
click at [164, 209] on span "COMPLETE" at bounding box center [163, 212] width 43 height 9
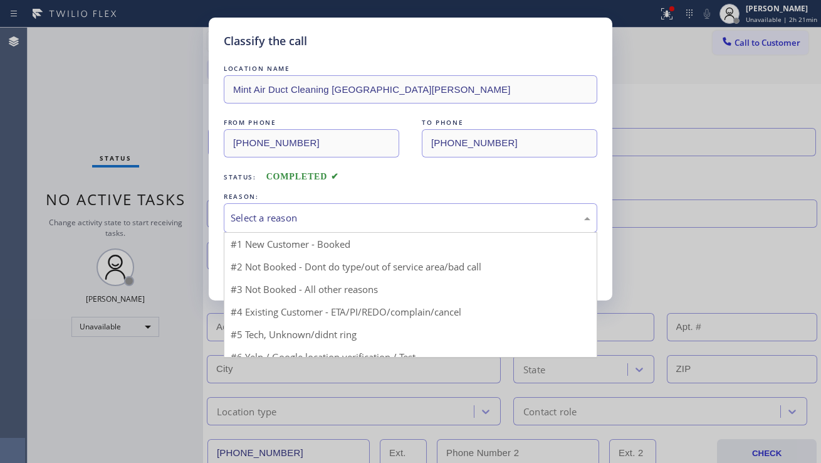
click at [333, 224] on div "Select a reason" at bounding box center [411, 218] width 360 height 14
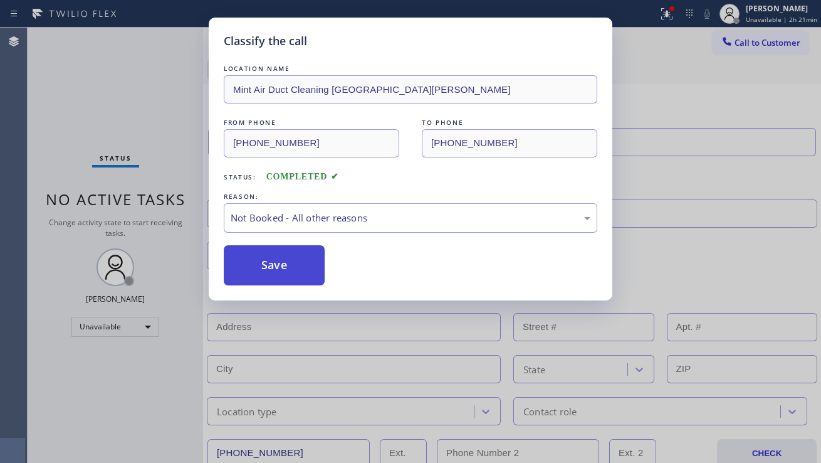
click at [263, 268] on button "Save" at bounding box center [274, 265] width 101 height 40
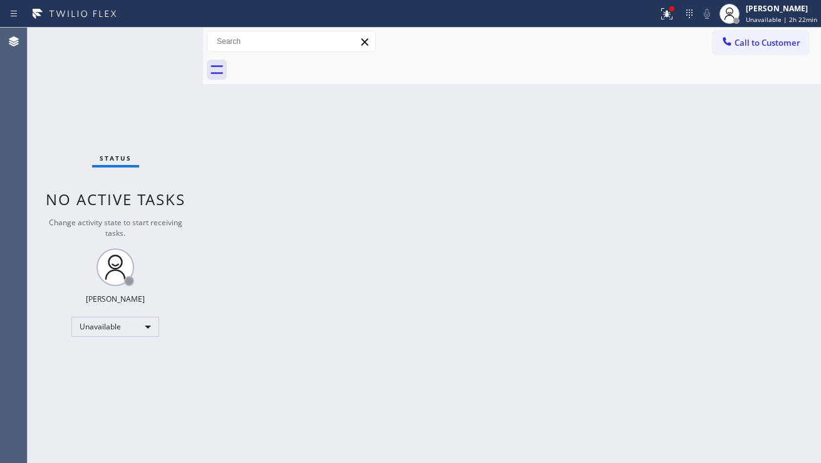
click at [375, 297] on div "Back to Dashboard Change Sender ID Customers Technicians Select a contact Outbo…" at bounding box center [512, 245] width 618 height 435
click at [403, 290] on div "Back to Dashboard Change Sender ID Customers Technicians Select a contact Outbo…" at bounding box center [512, 245] width 618 height 435
click at [726, 280] on div "Back to Dashboard Change Sender ID Customers Technicians Select a contact Outbo…" at bounding box center [512, 245] width 618 height 435
click at [653, 17] on div at bounding box center [667, 13] width 28 height 15
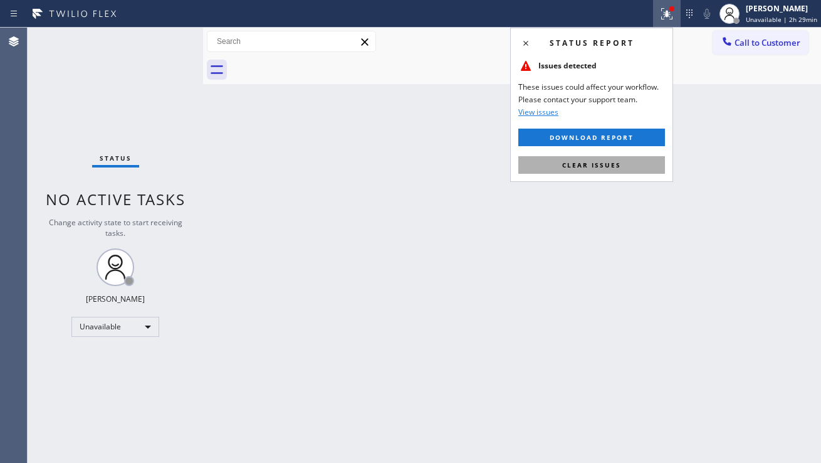
click at [597, 171] on button "Clear issues" at bounding box center [591, 165] width 147 height 18
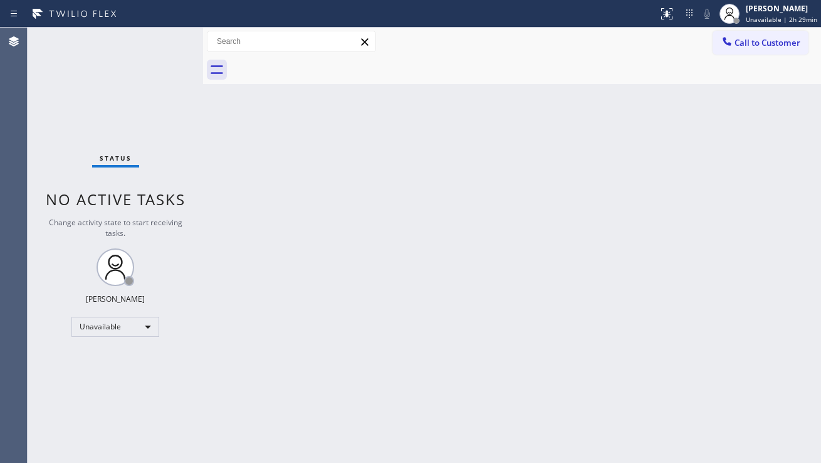
click at [594, 187] on div "Back to Dashboard Change Sender ID Customers Technicians Select a contact Outbo…" at bounding box center [512, 245] width 618 height 435
click at [737, 356] on div "Back to Dashboard Change Sender ID Customers Technicians Select a contact Outbo…" at bounding box center [512, 245] width 618 height 435
click at [106, 328] on div "Unavailable" at bounding box center [115, 327] width 88 height 20
click at [108, 388] on li "Break" at bounding box center [114, 391] width 85 height 15
click at [187, 383] on div "Status No active tasks Change activity state to start receiving tasks. [PERSON_…" at bounding box center [116, 245] width 176 height 435
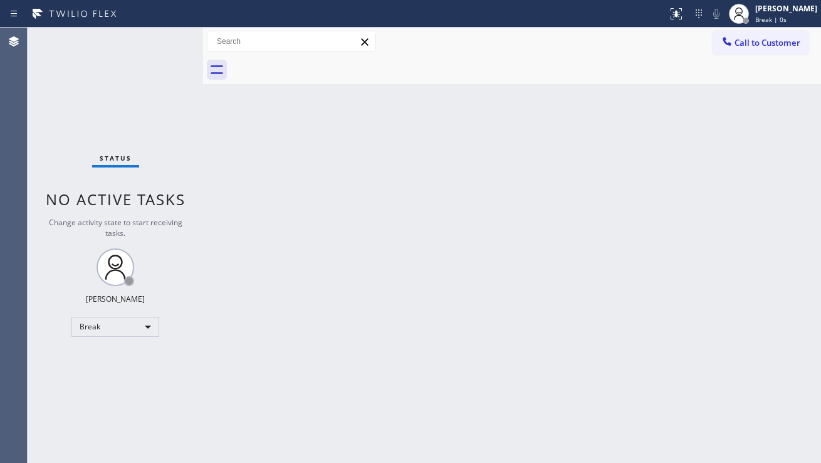
click at [759, 278] on div "Back to Dashboard Change Sender ID Customers Technicians Select a contact Outbo…" at bounding box center [512, 245] width 618 height 435
click at [221, 327] on div "Back to Dashboard Change Sender ID Customers Technicians Select a contact Outbo…" at bounding box center [512, 245] width 618 height 435
click at [98, 326] on div "Break" at bounding box center [115, 327] width 88 height 20
click at [106, 370] on li "Unavailable" at bounding box center [114, 375] width 85 height 15
click at [214, 377] on div "Back to Dashboard Change Sender ID Customers Technicians Select a contact Outbo…" at bounding box center [512, 245] width 618 height 435
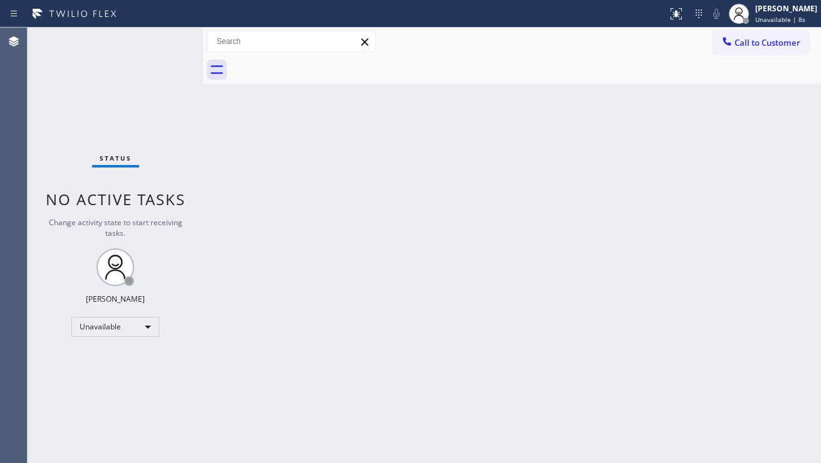
click at [740, 307] on div "Back to Dashboard Change Sender ID Customers Technicians Select a contact Outbo…" at bounding box center [512, 245] width 618 height 435
